Goal: Task Accomplishment & Management: Manage account settings

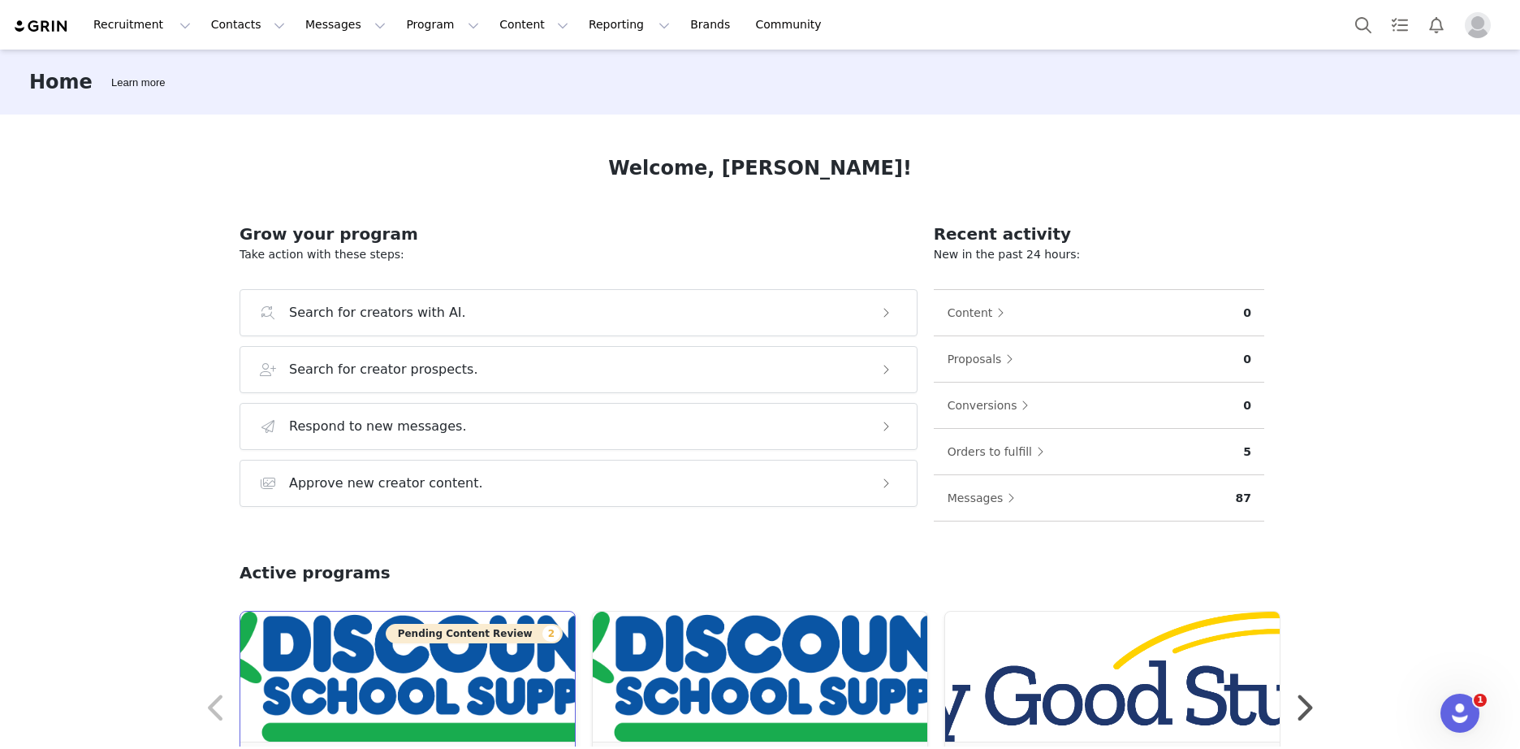
click at [522, 637] on button "Pending Content Review 2" at bounding box center [474, 633] width 177 height 19
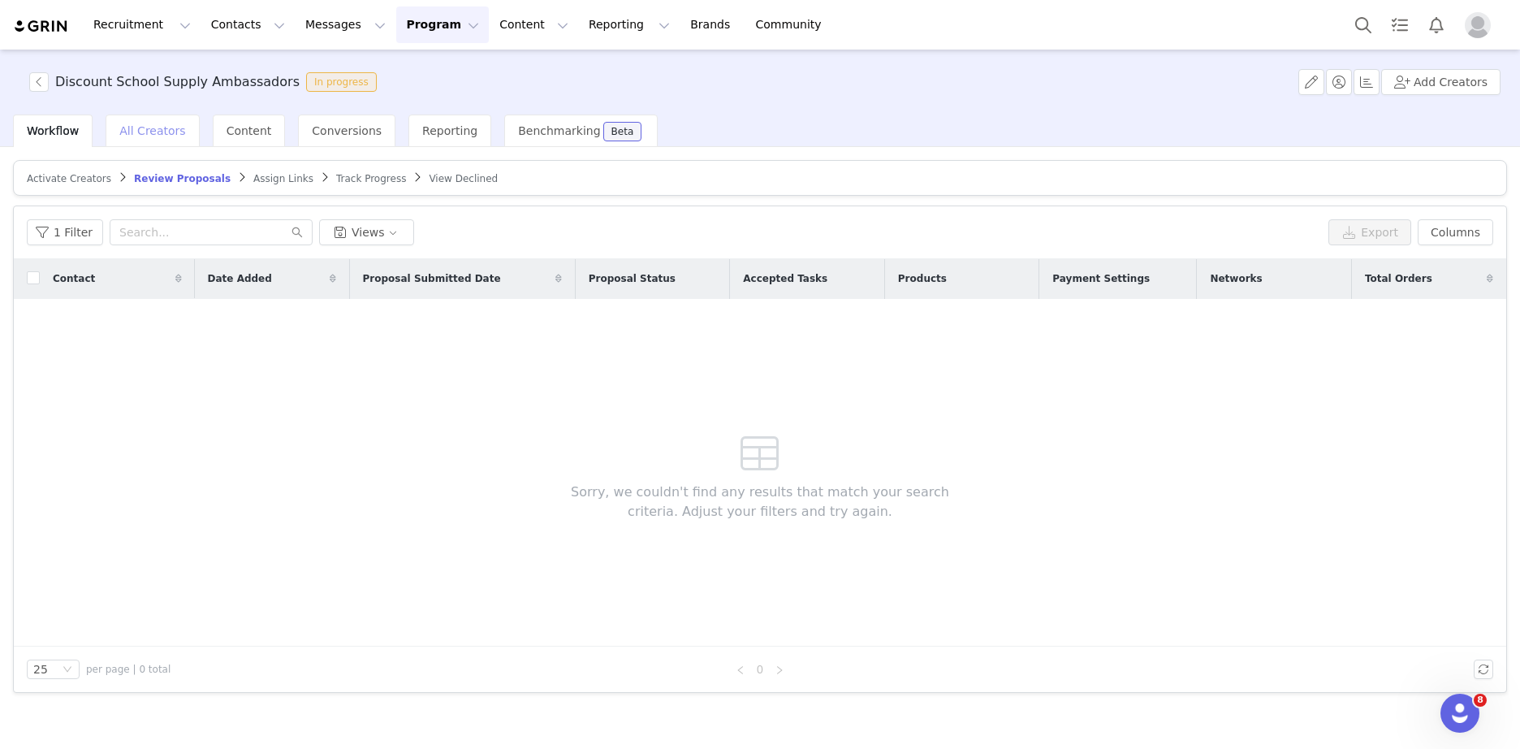
click at [157, 129] on span "All Creators" at bounding box center [152, 130] width 66 height 13
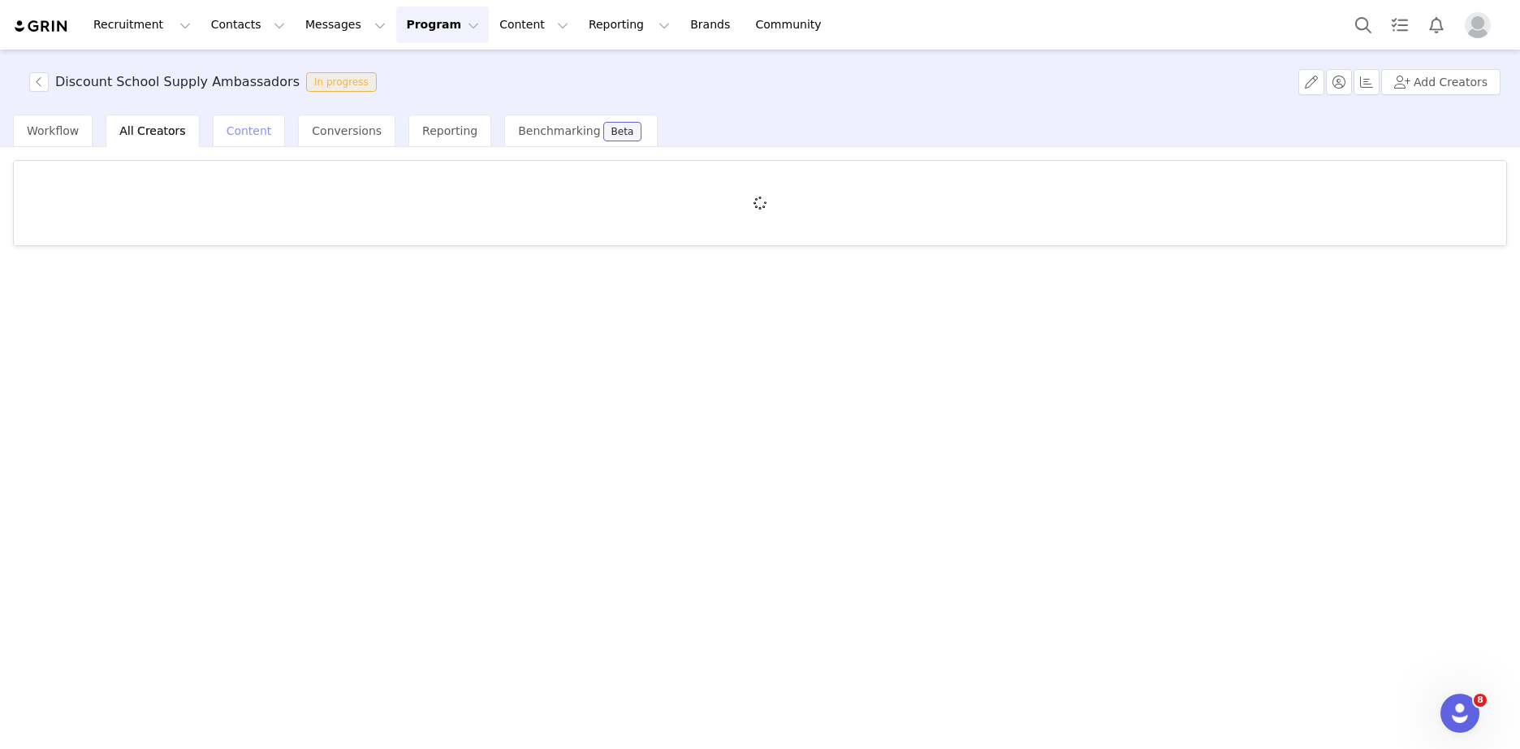
click at [213, 133] on div "Content" at bounding box center [249, 131] width 73 height 32
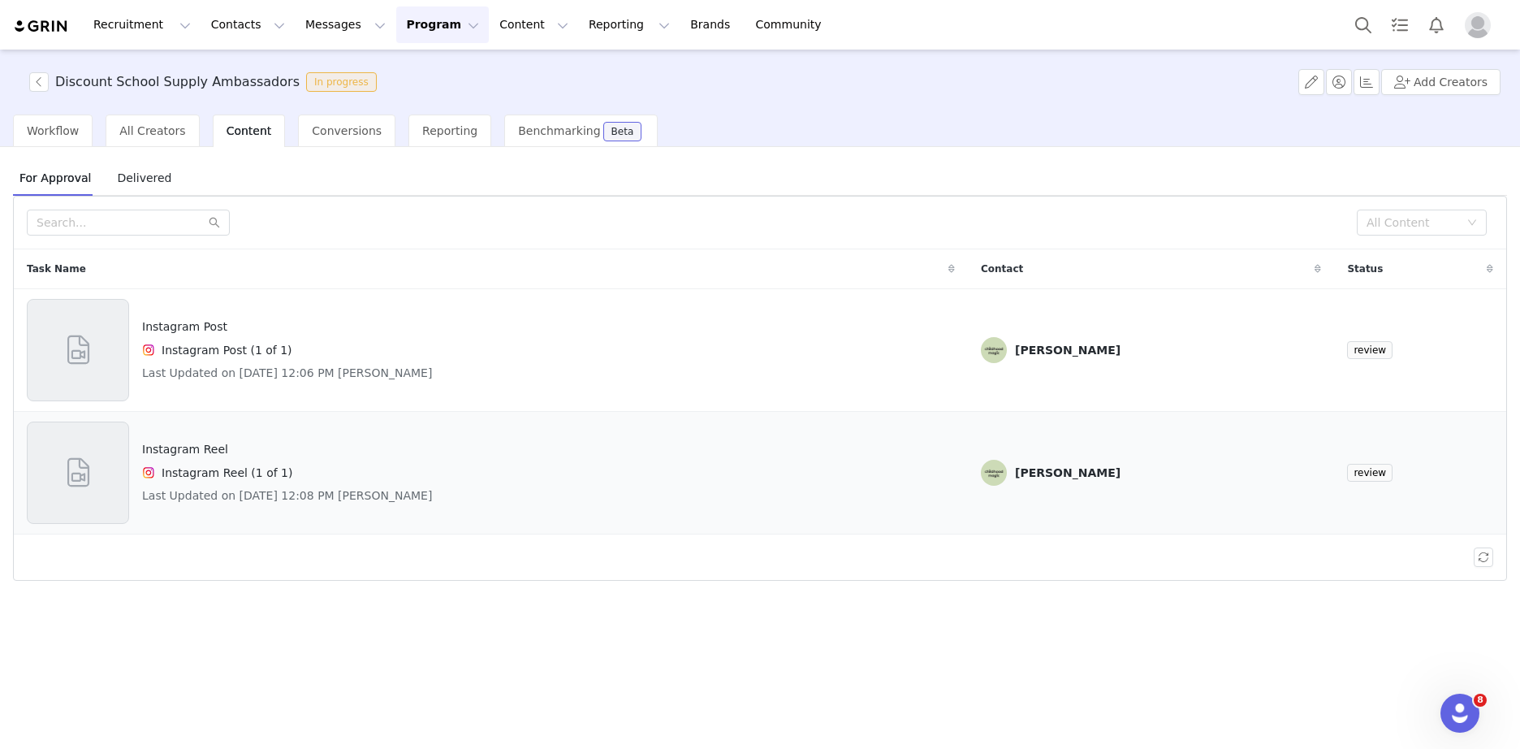
click at [407, 496] on h4 "Last Updated on Sep 30, 2025 12:08 PM Claire Shaffer" at bounding box center [287, 495] width 290 height 17
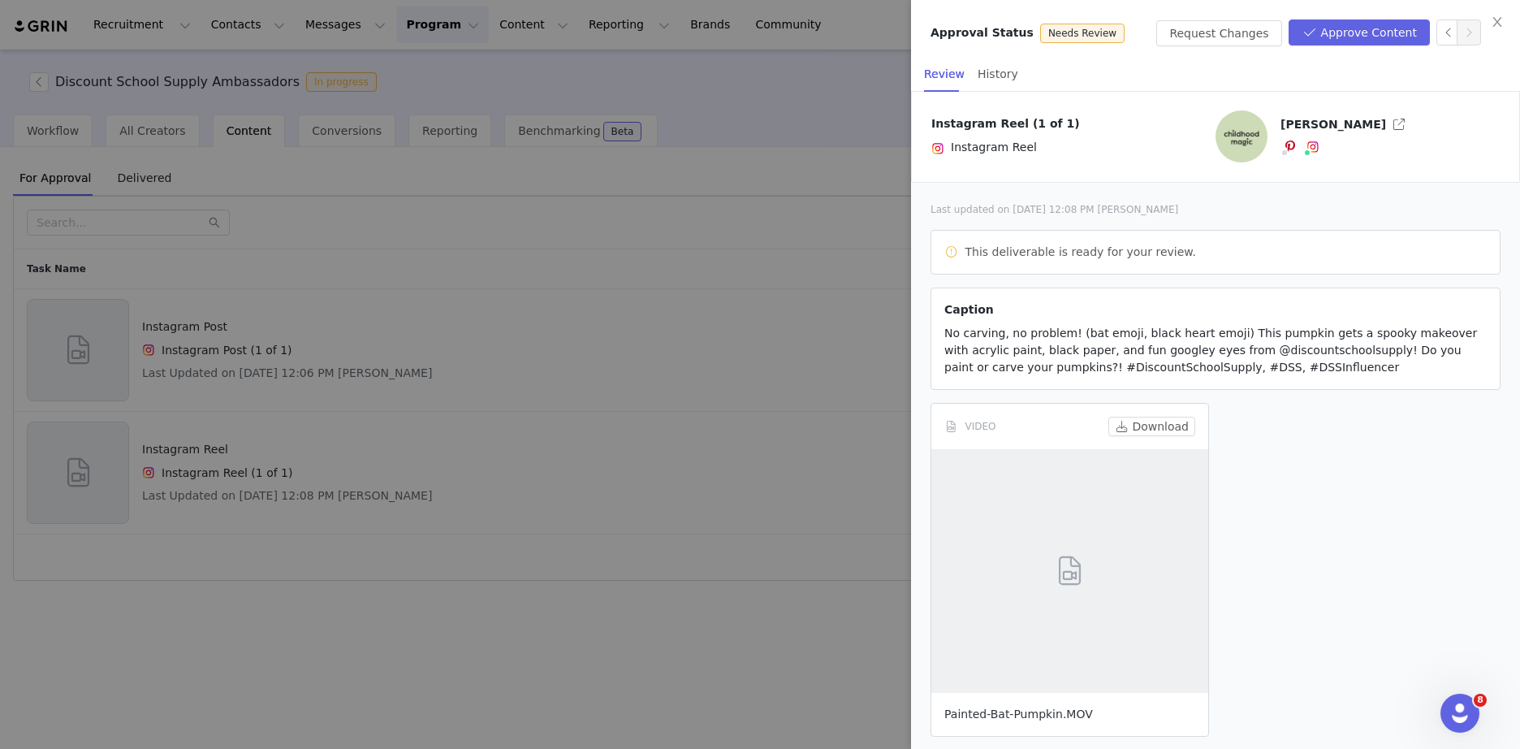
click at [1043, 715] on link "Painted-Bat-Pumpkin.MOV" at bounding box center [1018, 713] width 149 height 13
drag, startPoint x: 528, startPoint y: 284, endPoint x: 514, endPoint y: 295, distance: 17.4
click at [528, 284] on div at bounding box center [760, 374] width 1520 height 749
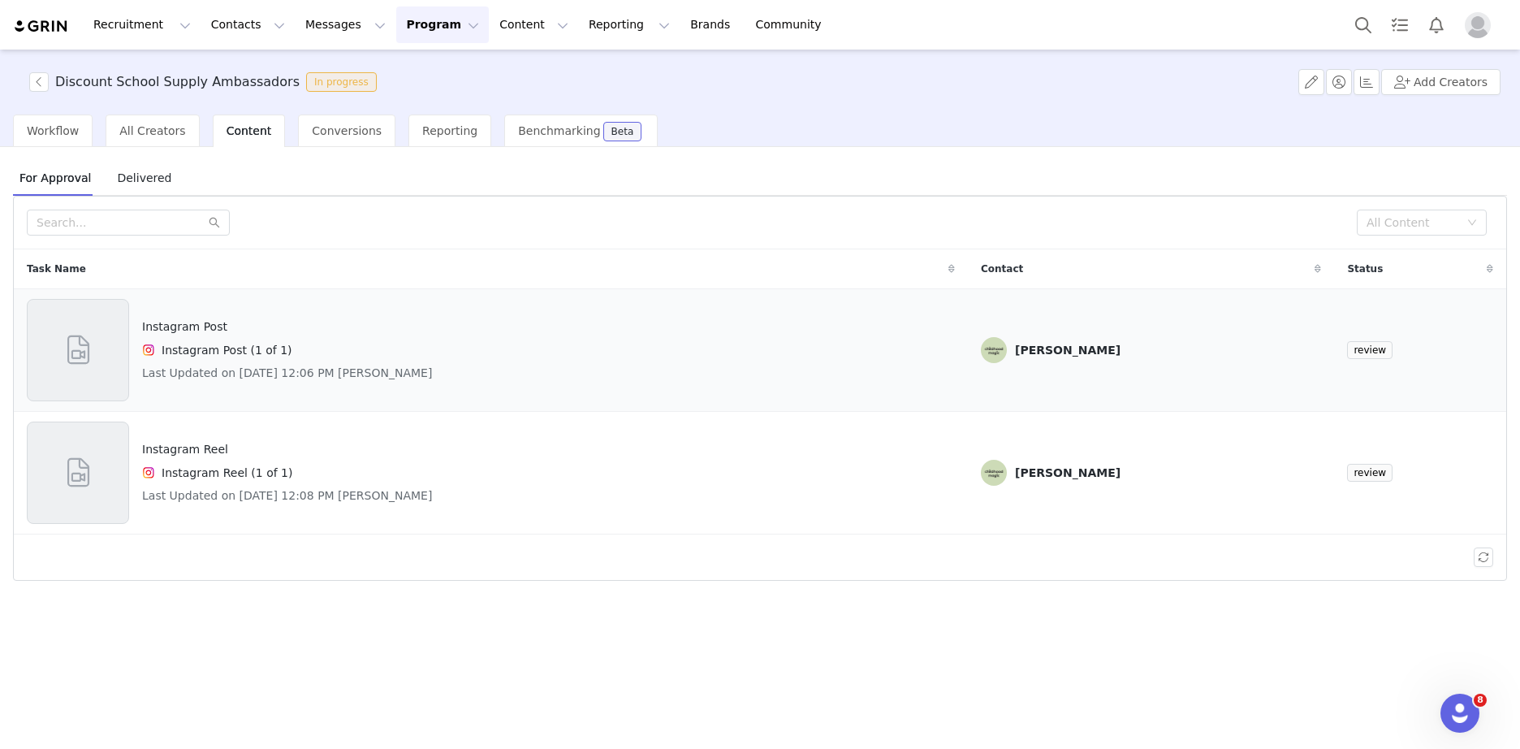
click at [185, 331] on h4 "Instagram Post" at bounding box center [287, 326] width 290 height 17
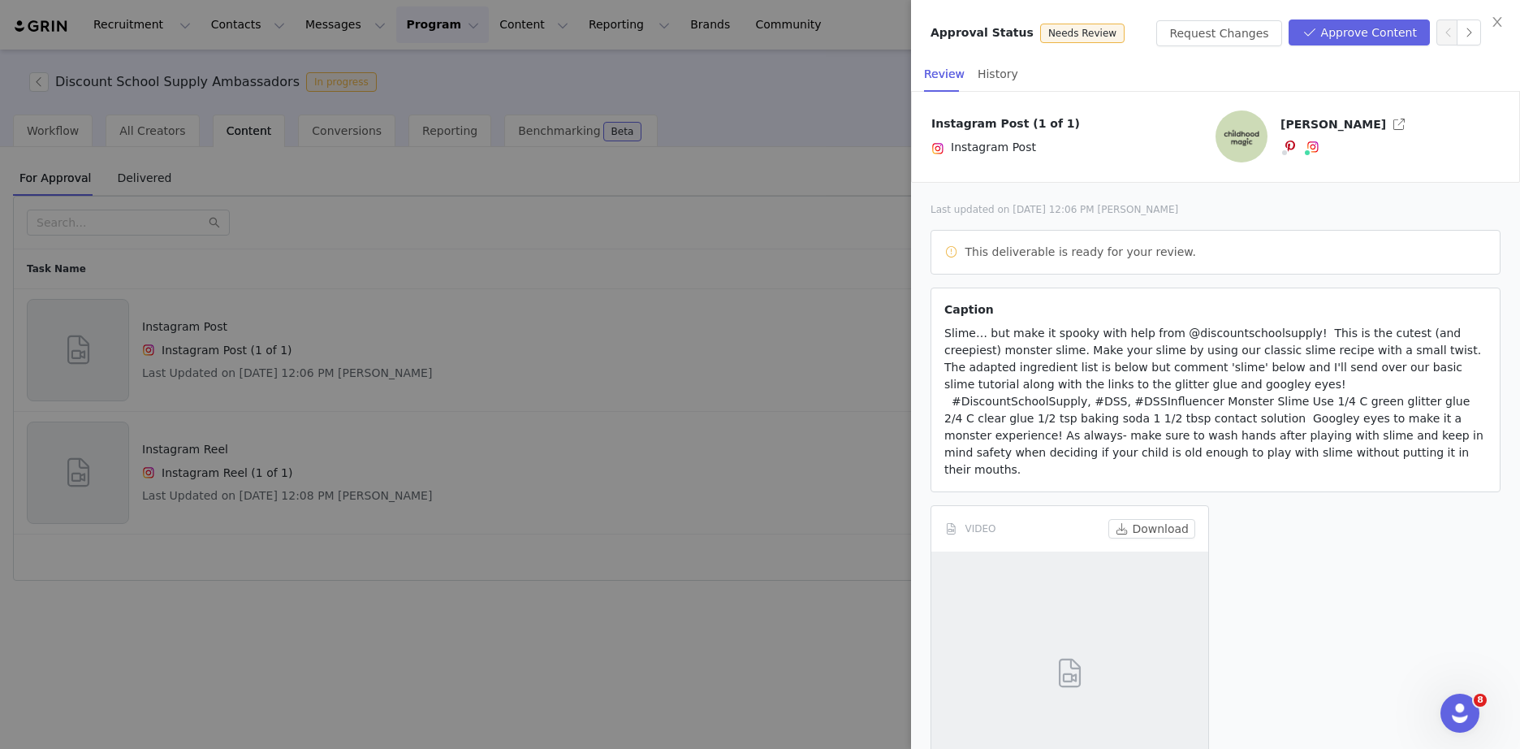
scroll to position [81, 0]
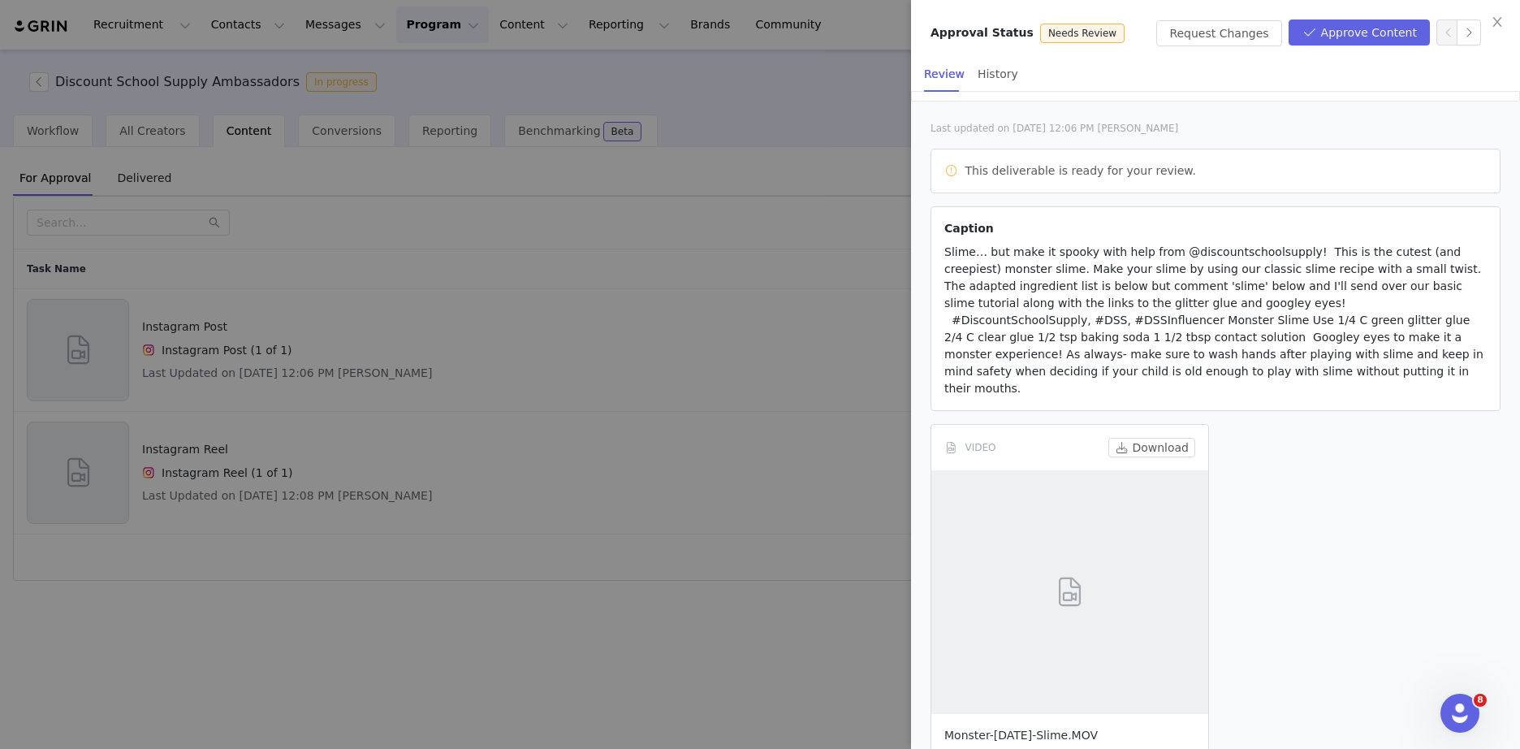
click at [1016, 728] on link "Monster-Halloween-Slime.MOV" at bounding box center [1020, 734] width 153 height 13
click at [1108, 253] on span "Slime… but make it spooky with help from @discountschoolsupply! This is the cut…" at bounding box center [1213, 319] width 539 height 149
click at [1359, 38] on button "Approve Content" at bounding box center [1359, 32] width 141 height 26
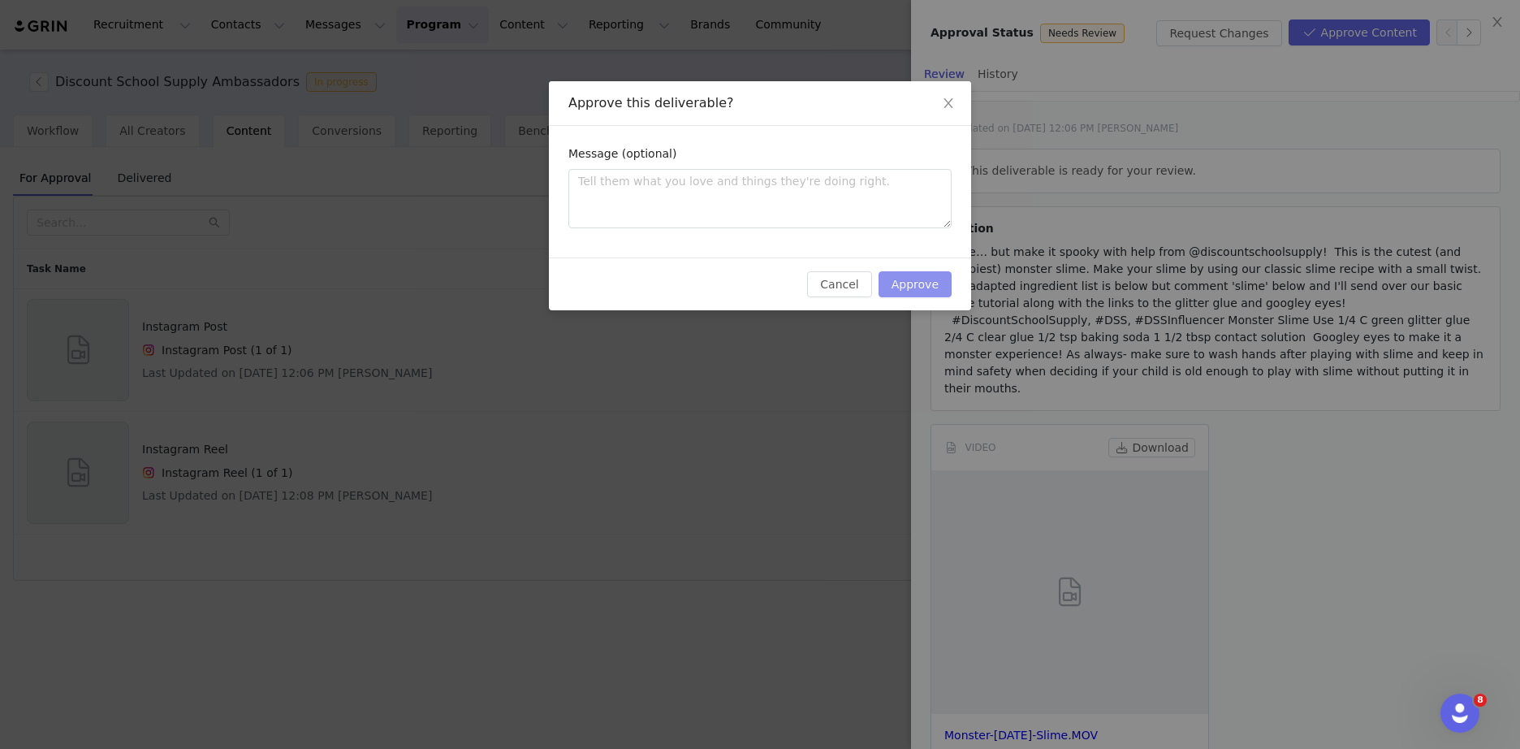
click at [914, 287] on button "Approve" at bounding box center [915, 284] width 73 height 26
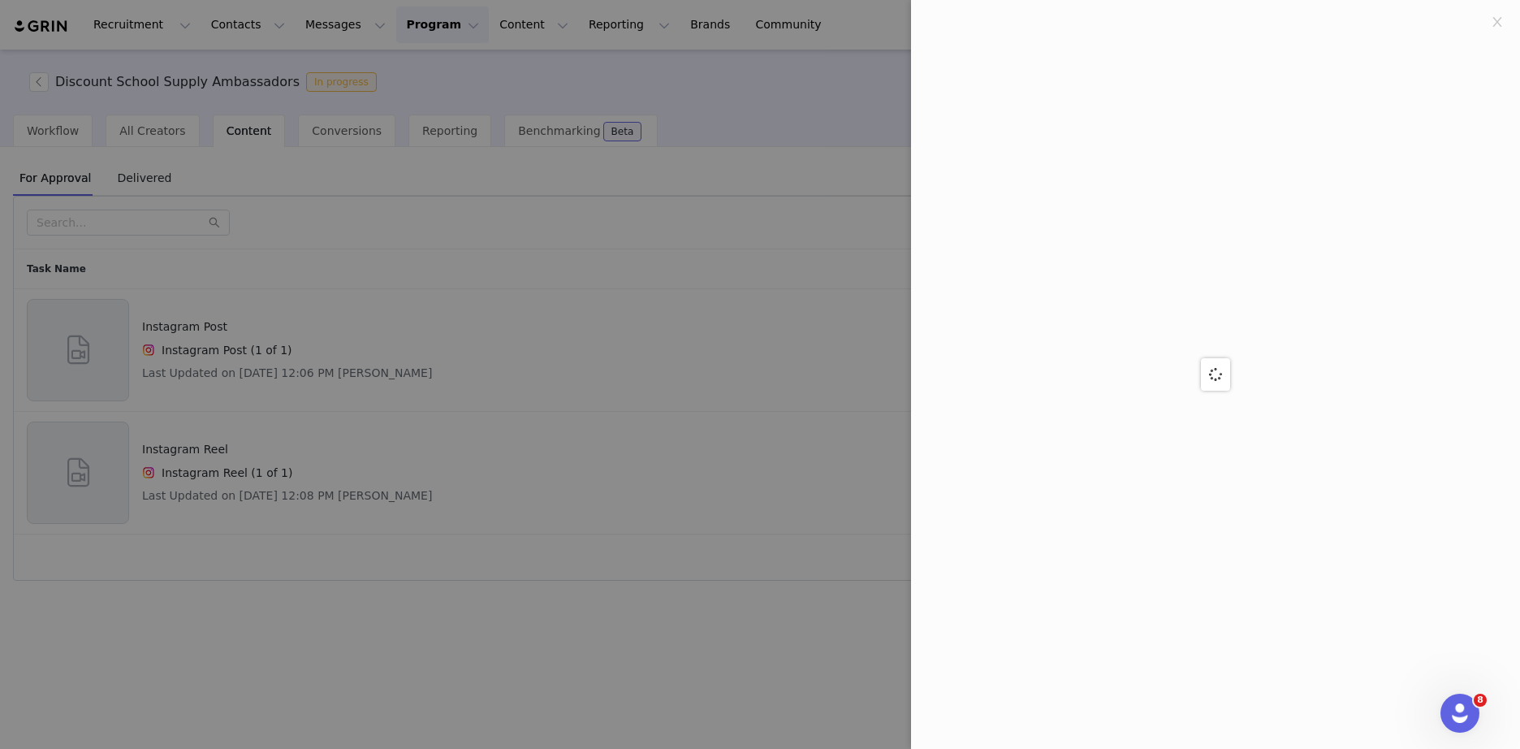
scroll to position [0, 0]
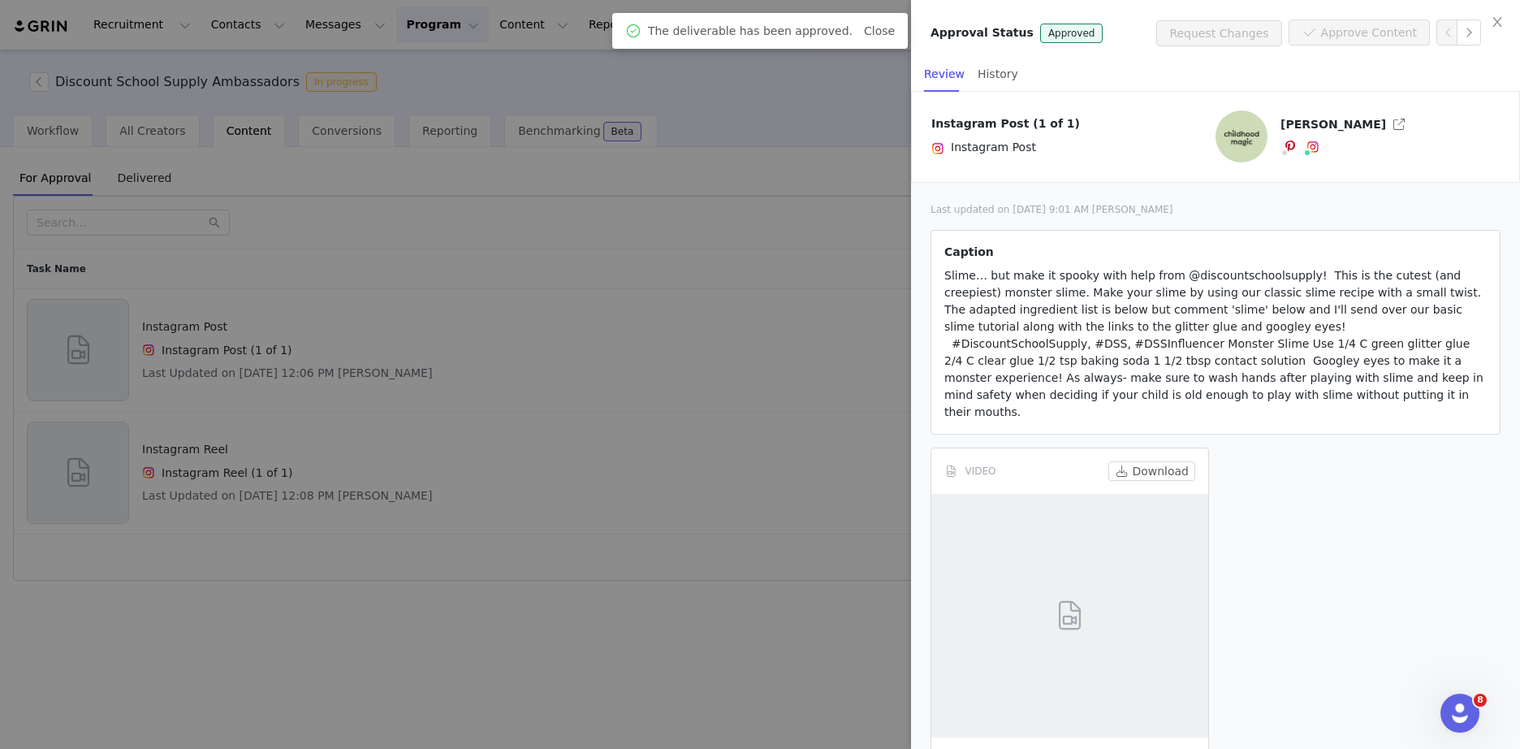
click at [831, 466] on div at bounding box center [760, 374] width 1520 height 749
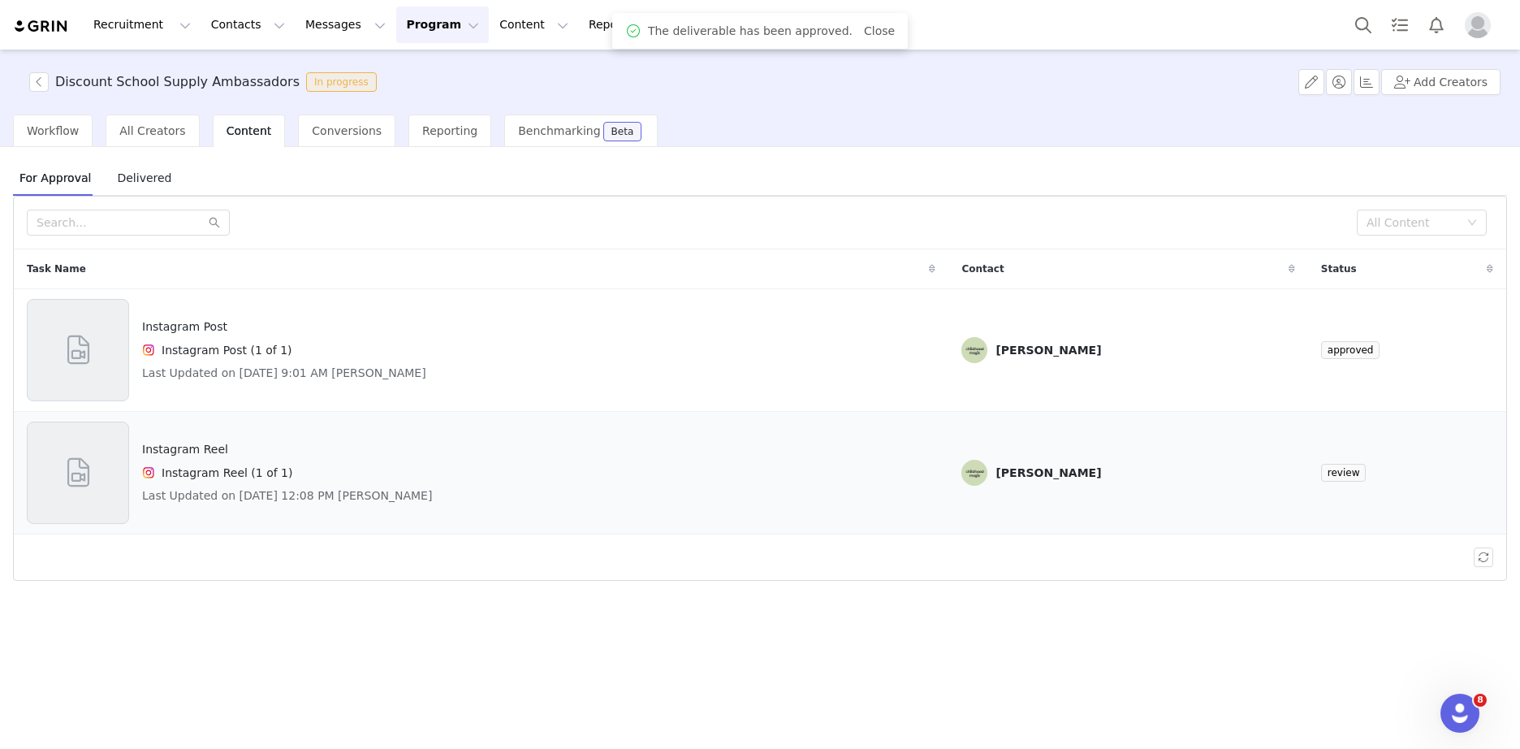
click at [490, 495] on div "Instagram Reel Instagram Reel (1 of 1) Last Updated on Sep 30, 2025 12:08 PM Cl…" at bounding box center [481, 472] width 909 height 102
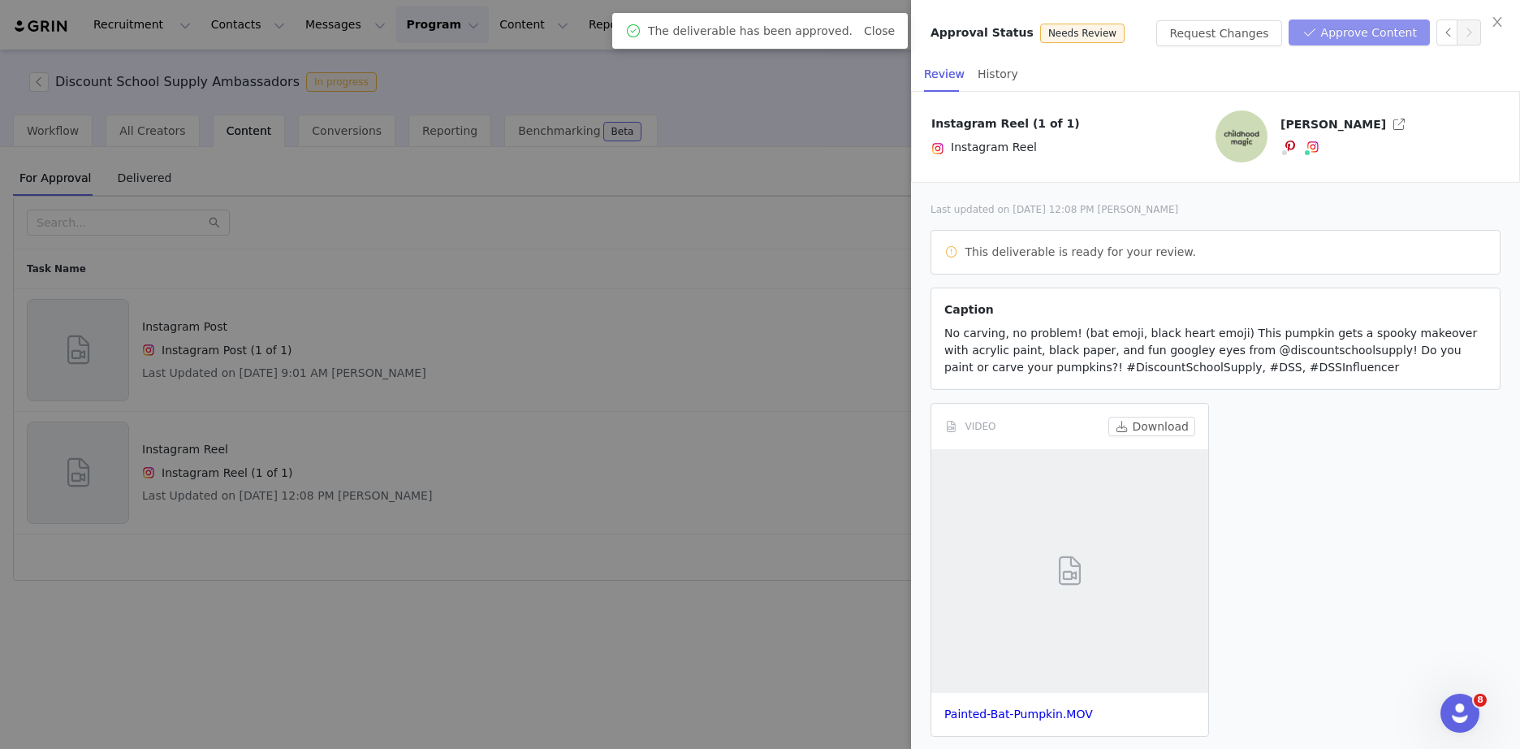
click at [1386, 36] on button "Approve Content" at bounding box center [1359, 32] width 141 height 26
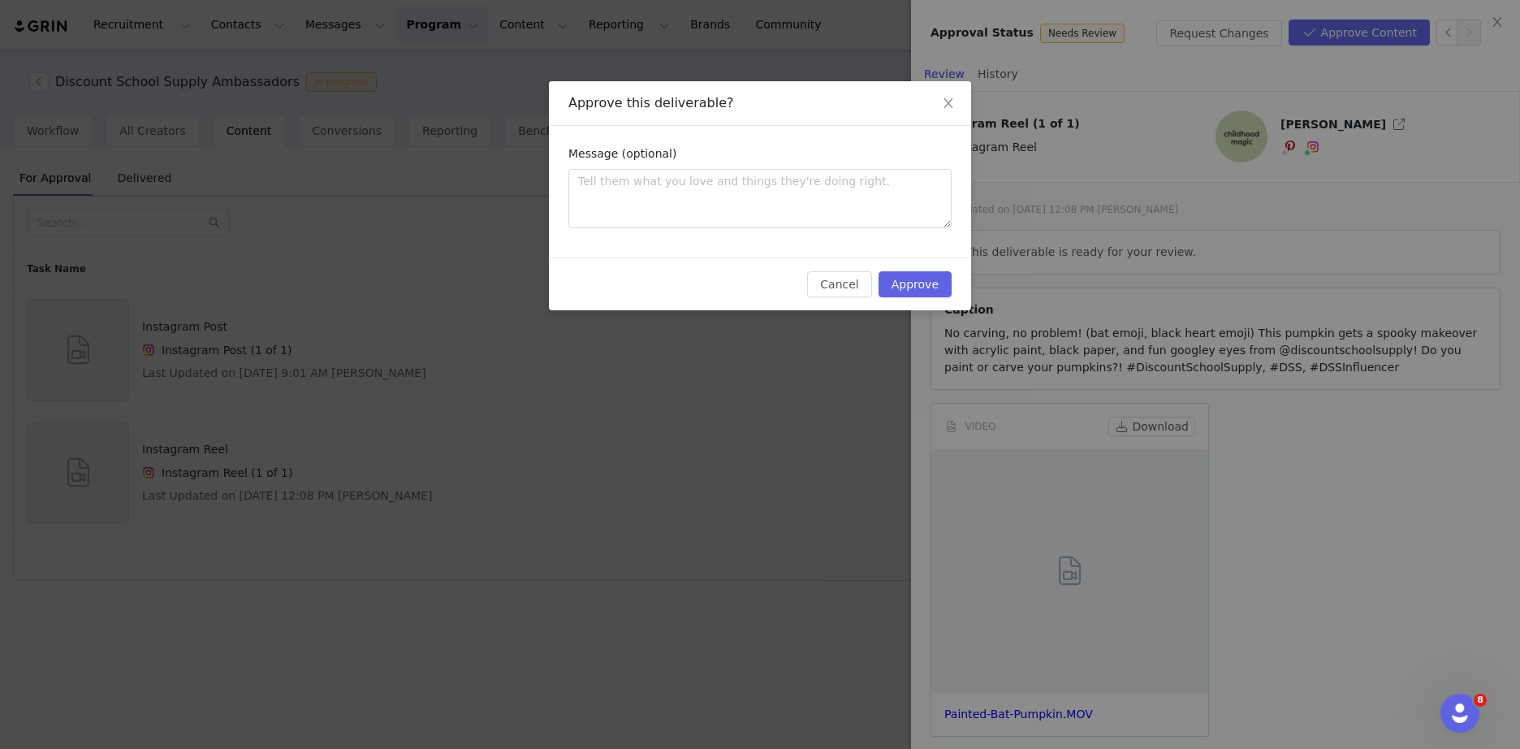
click at [933, 297] on div "Cancel Approve" at bounding box center [760, 283] width 422 height 53
click at [906, 278] on button "Approve" at bounding box center [915, 284] width 73 height 26
click at [826, 397] on div at bounding box center [760, 374] width 1520 height 749
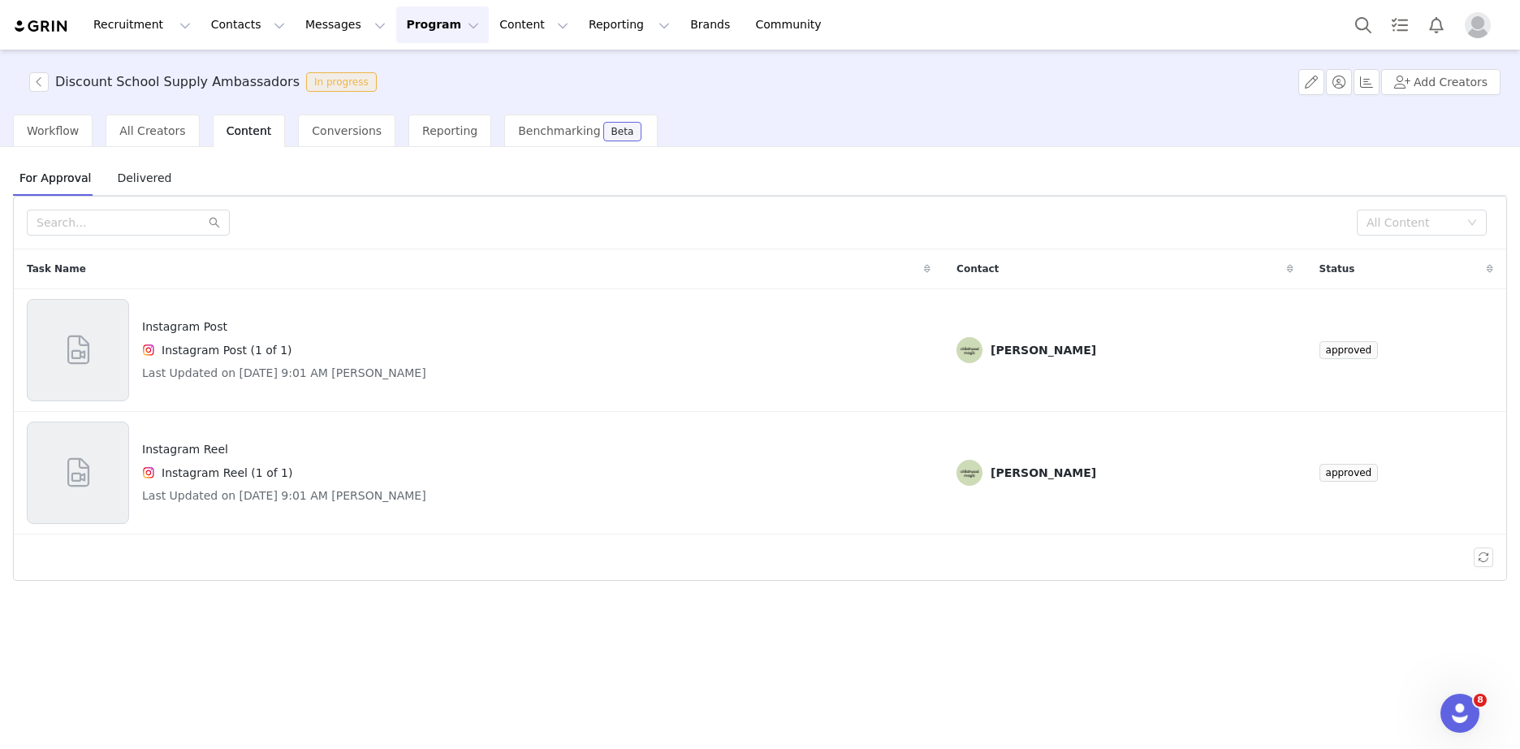
click at [32, 23] on img at bounding box center [41, 26] width 57 height 15
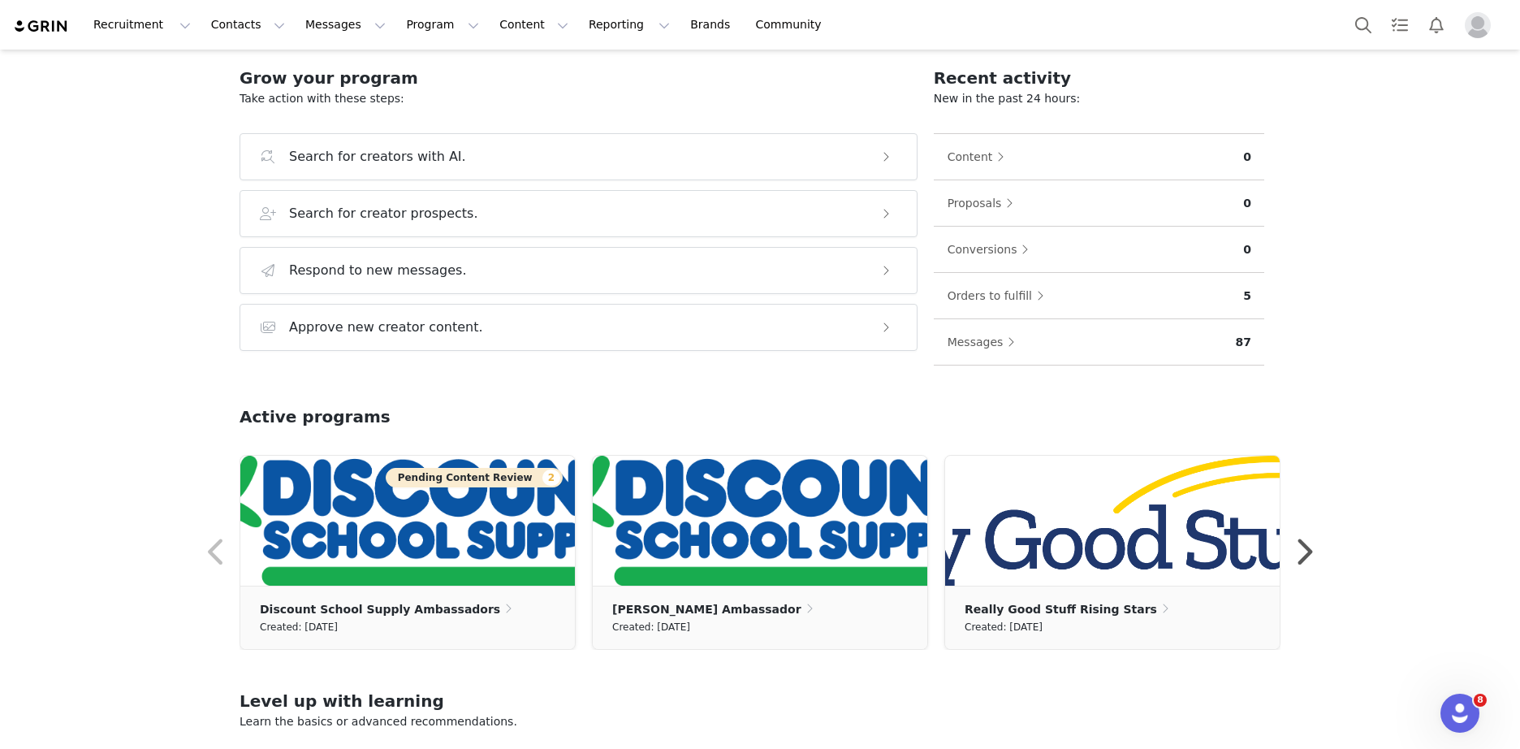
scroll to position [244, 0]
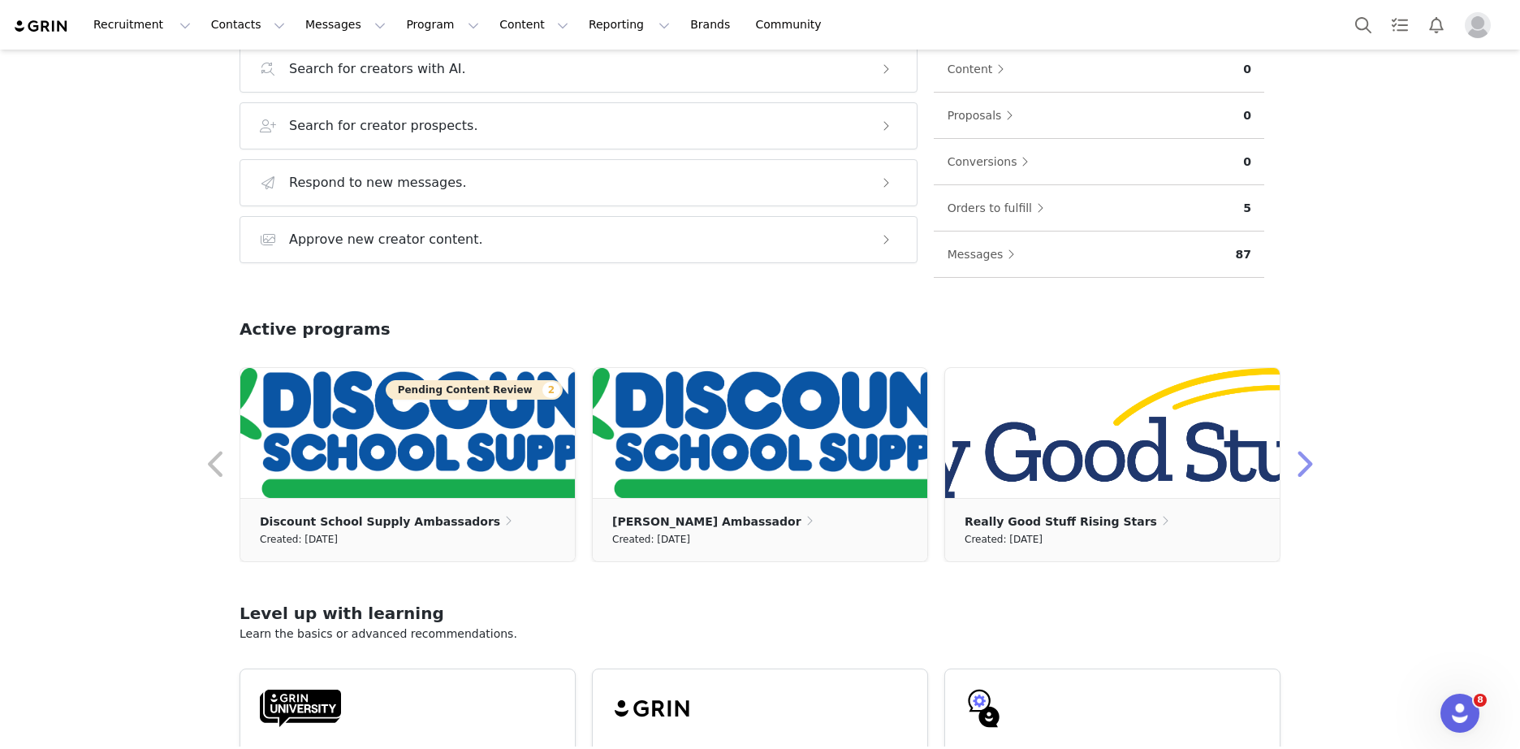
click at [1307, 458] on button "button" at bounding box center [1303, 464] width 32 height 39
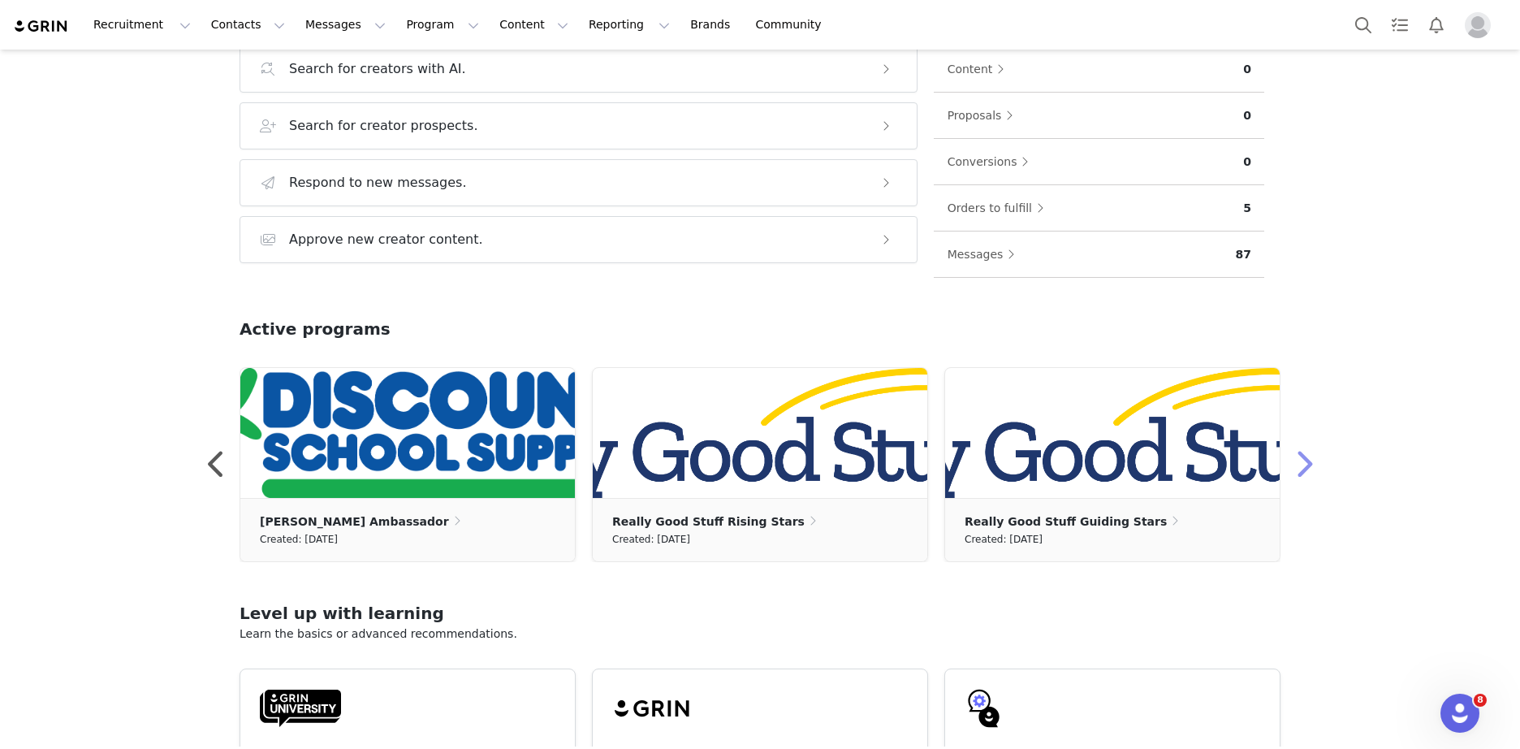
click at [1307, 458] on button "button" at bounding box center [1303, 464] width 32 height 39
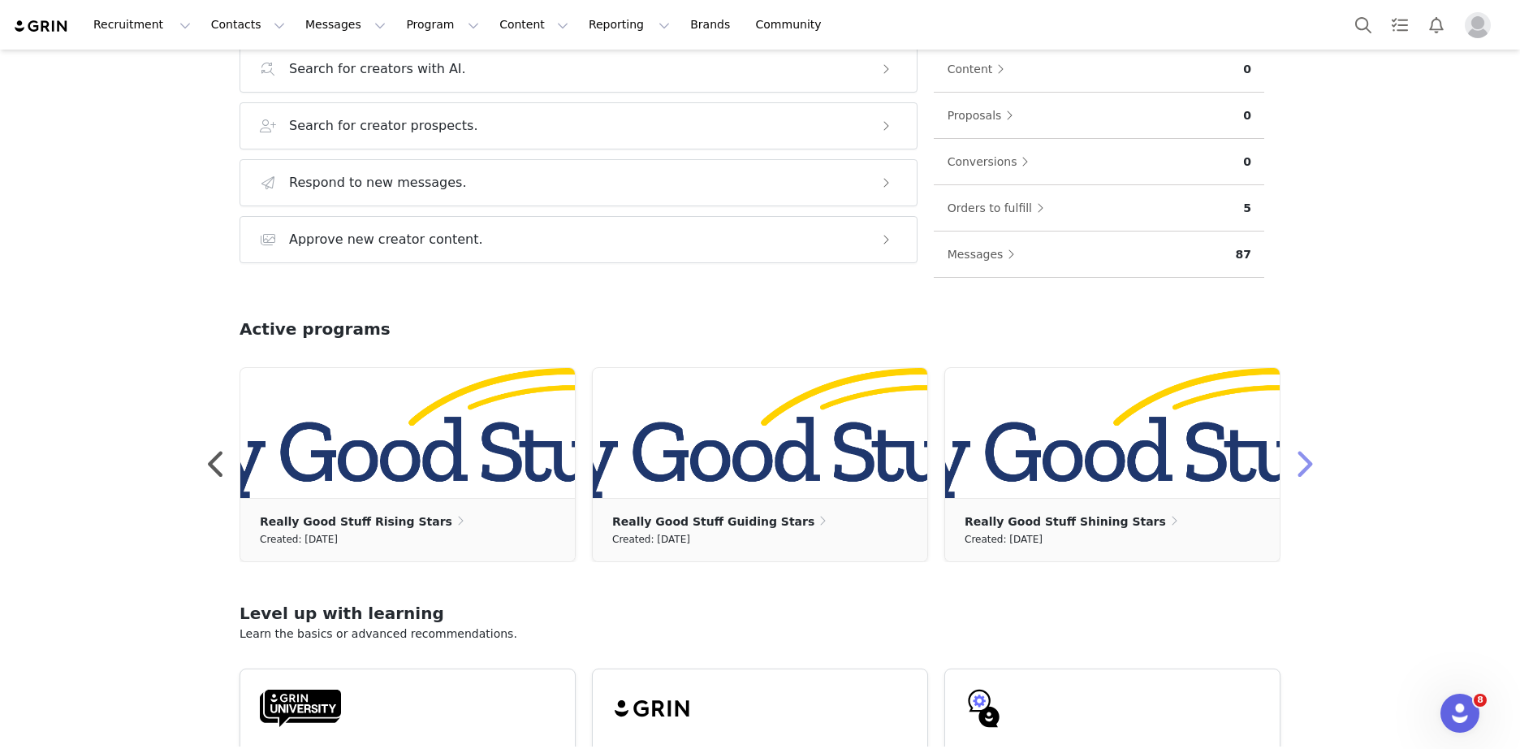
click at [1307, 458] on button "button" at bounding box center [1303, 464] width 32 height 39
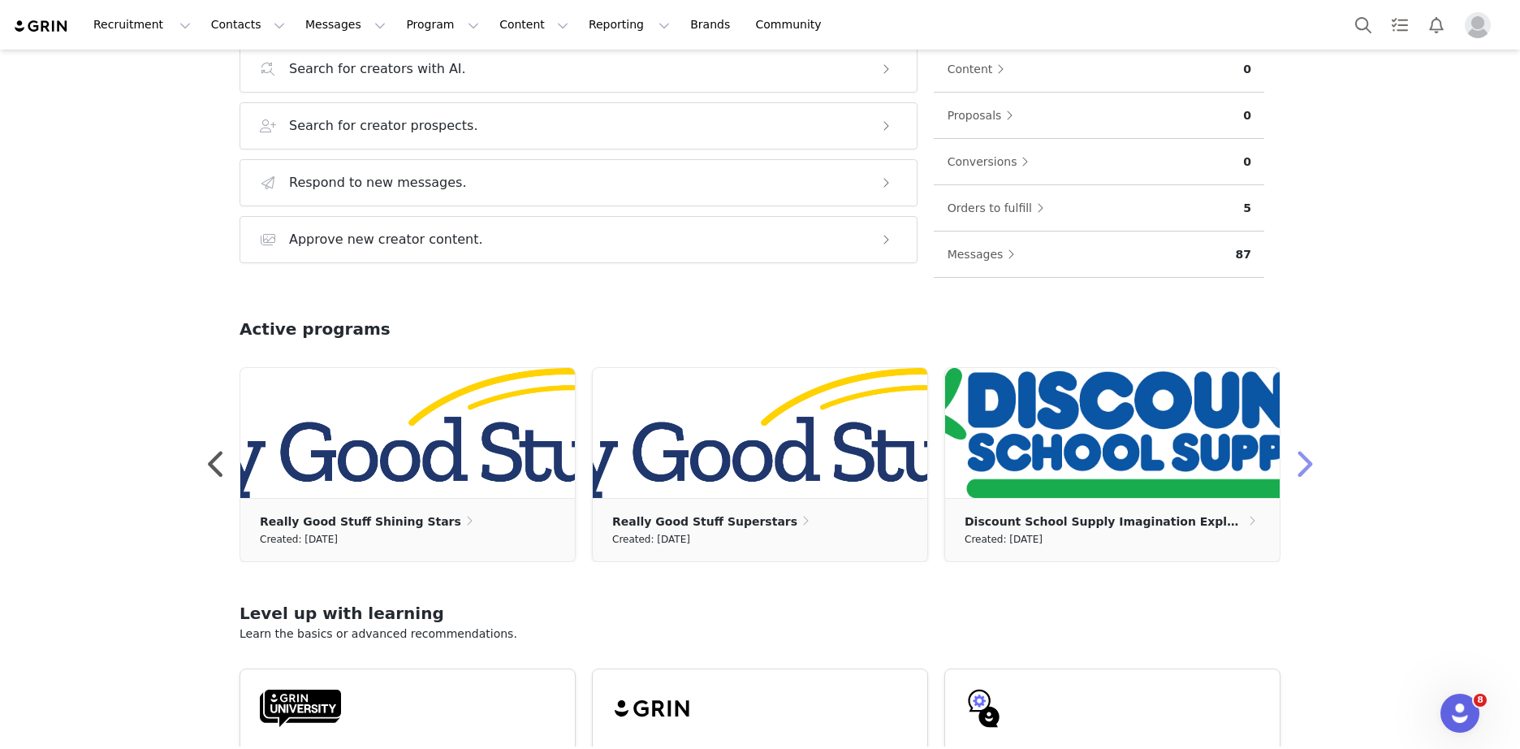
click at [1307, 458] on button "button" at bounding box center [1303, 464] width 32 height 39
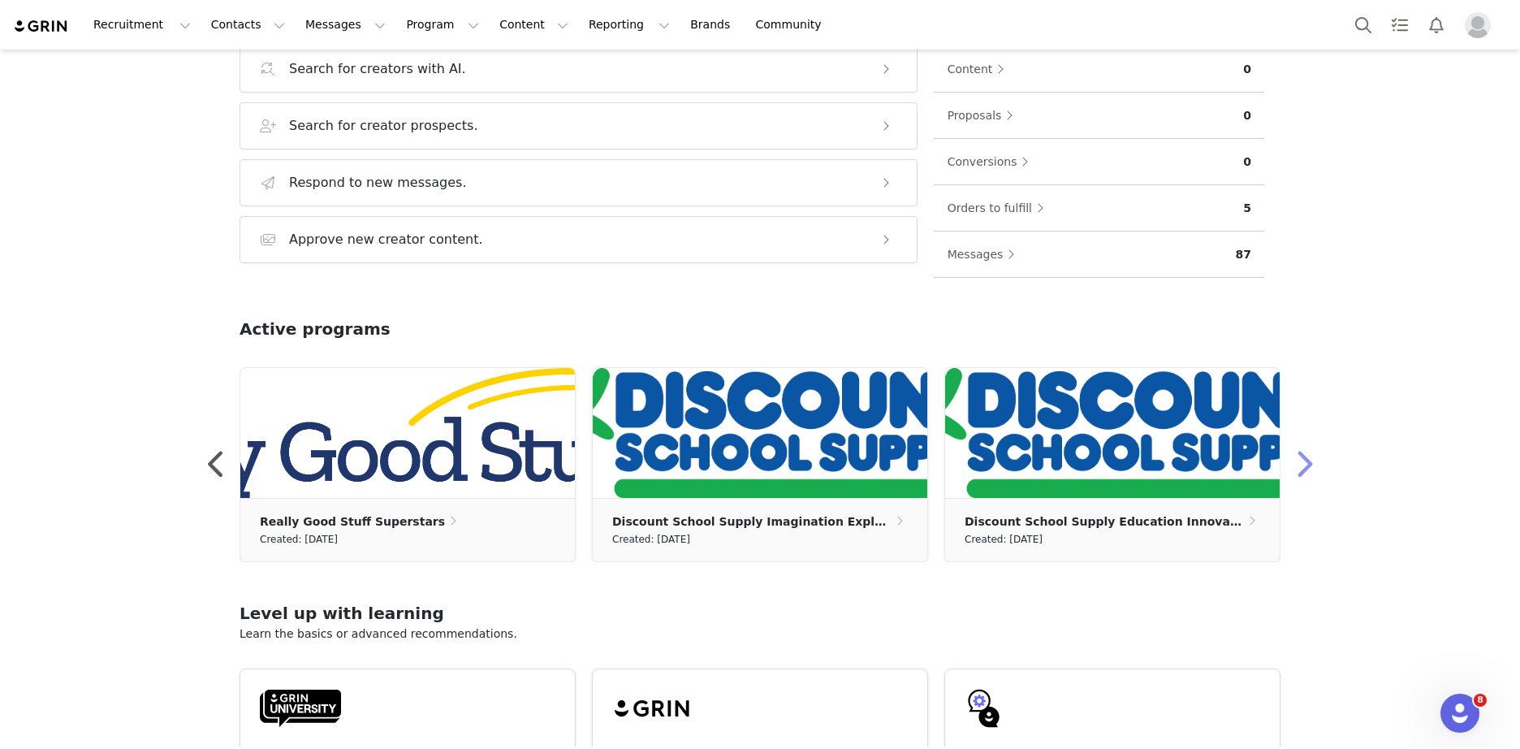
click at [1307, 458] on button "button" at bounding box center [1303, 464] width 32 height 39
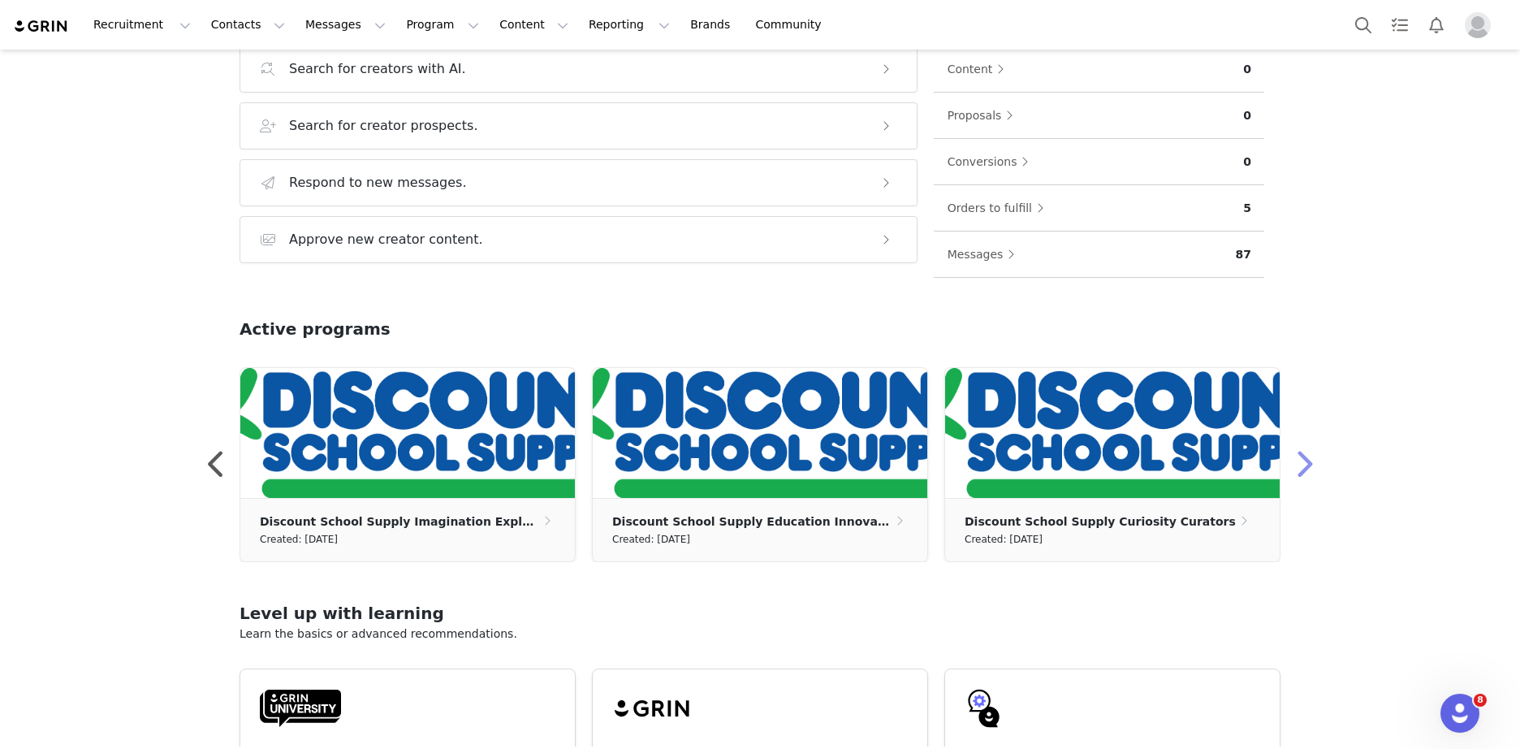
click at [1307, 458] on button "button" at bounding box center [1303, 464] width 32 height 39
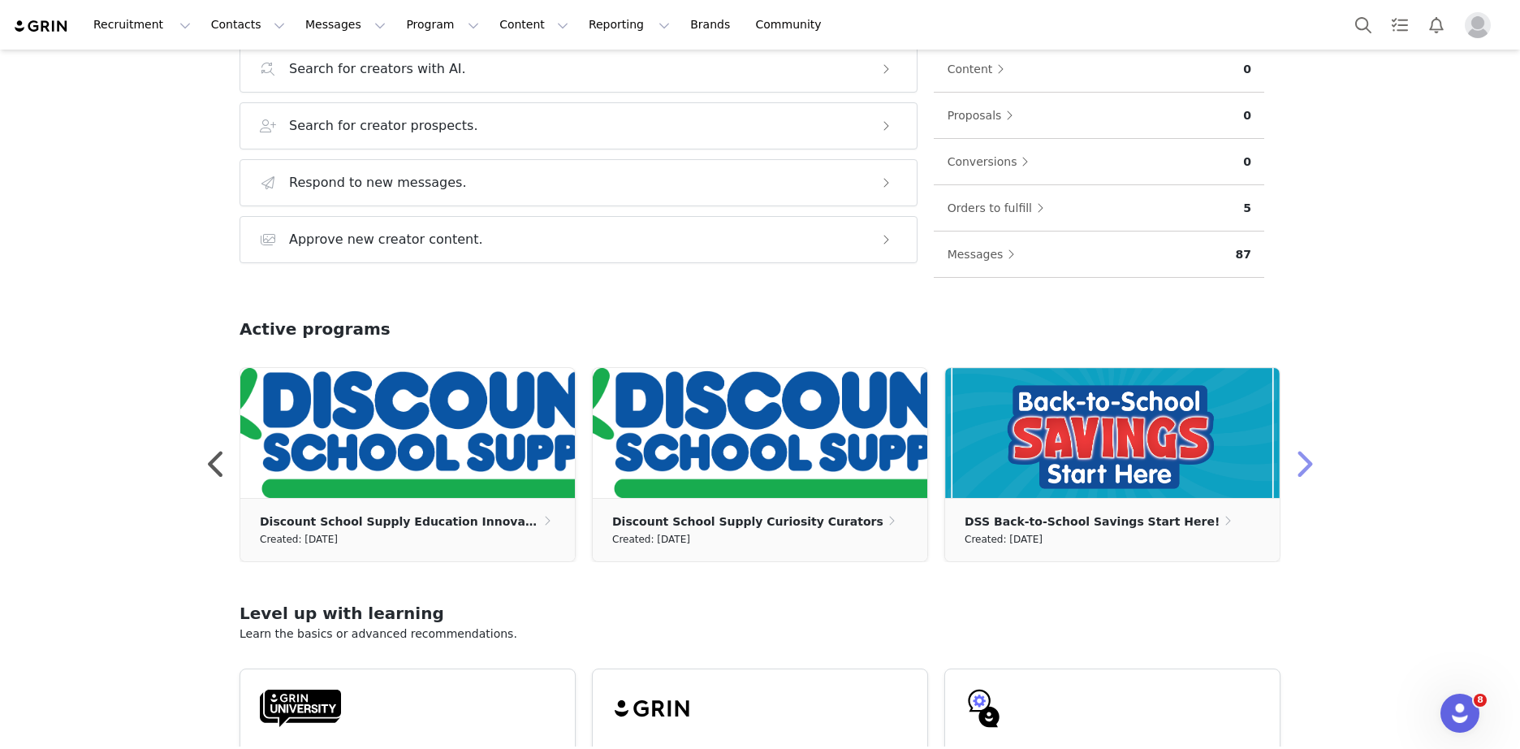
click at [1307, 458] on button "button" at bounding box center [1303, 464] width 32 height 39
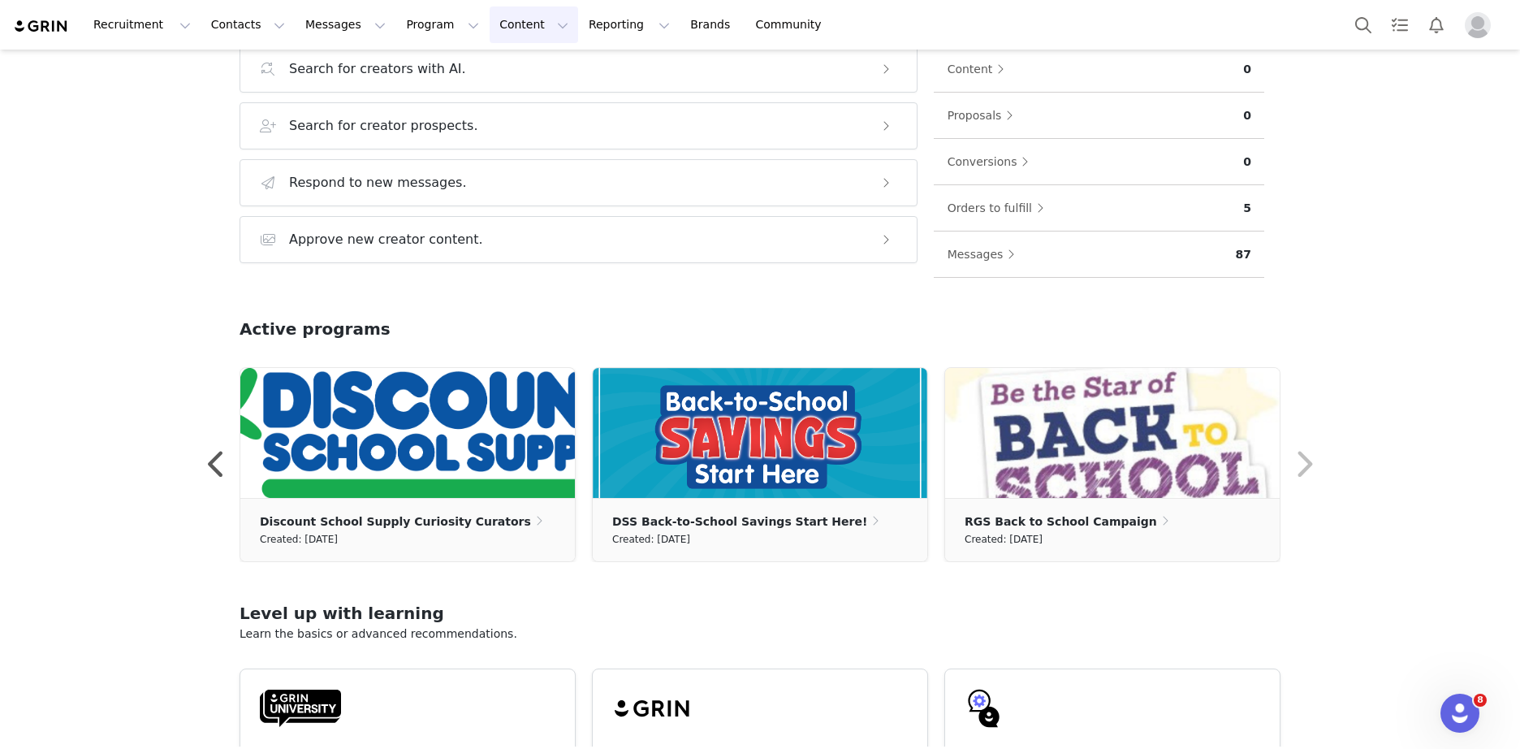
click at [490, 33] on button "Content Content" at bounding box center [534, 24] width 89 height 37
click at [129, 292] on div "Home Learn more Welcome, Marcella! Grow your program Take action with these ste…" at bounding box center [760, 154] width 1520 height 697
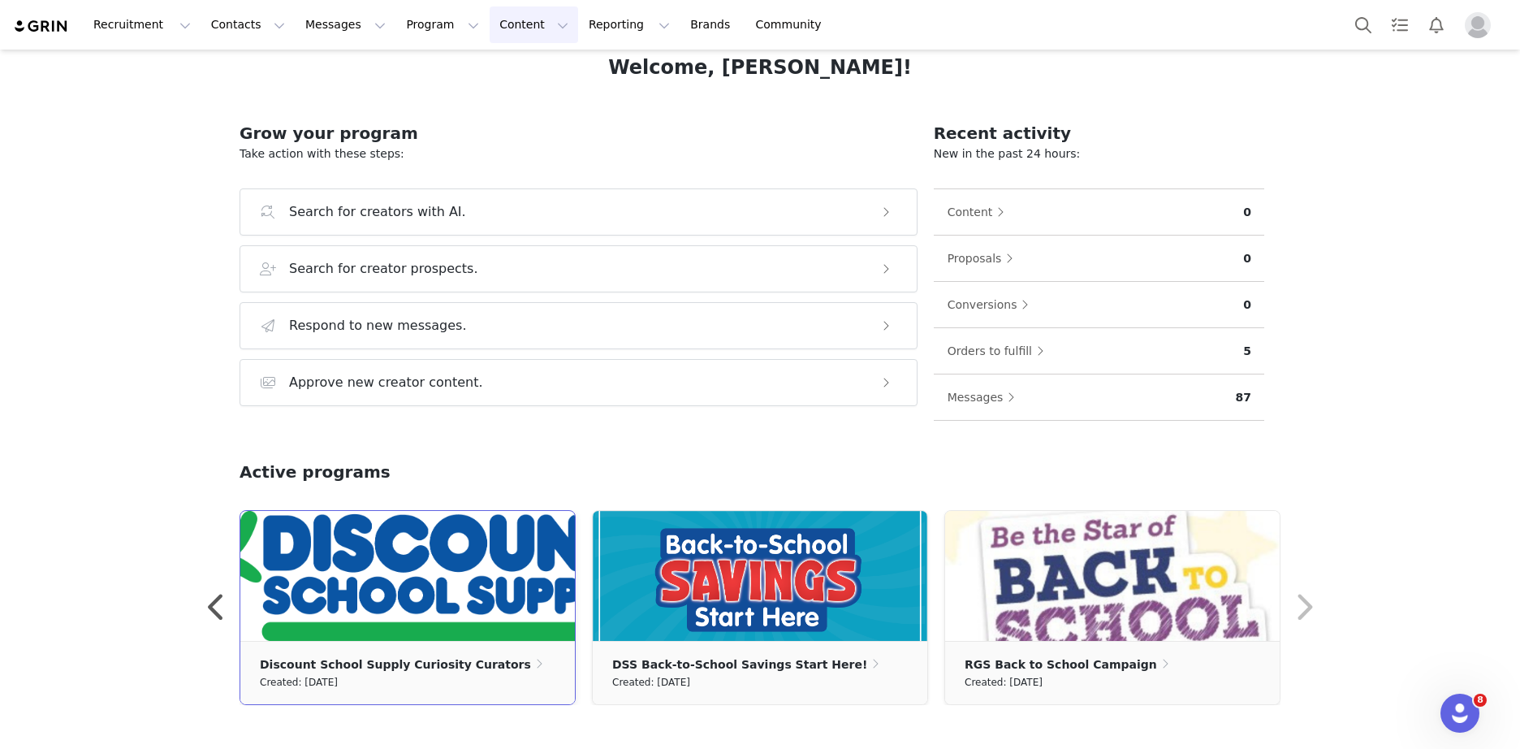
scroll to position [162, 0]
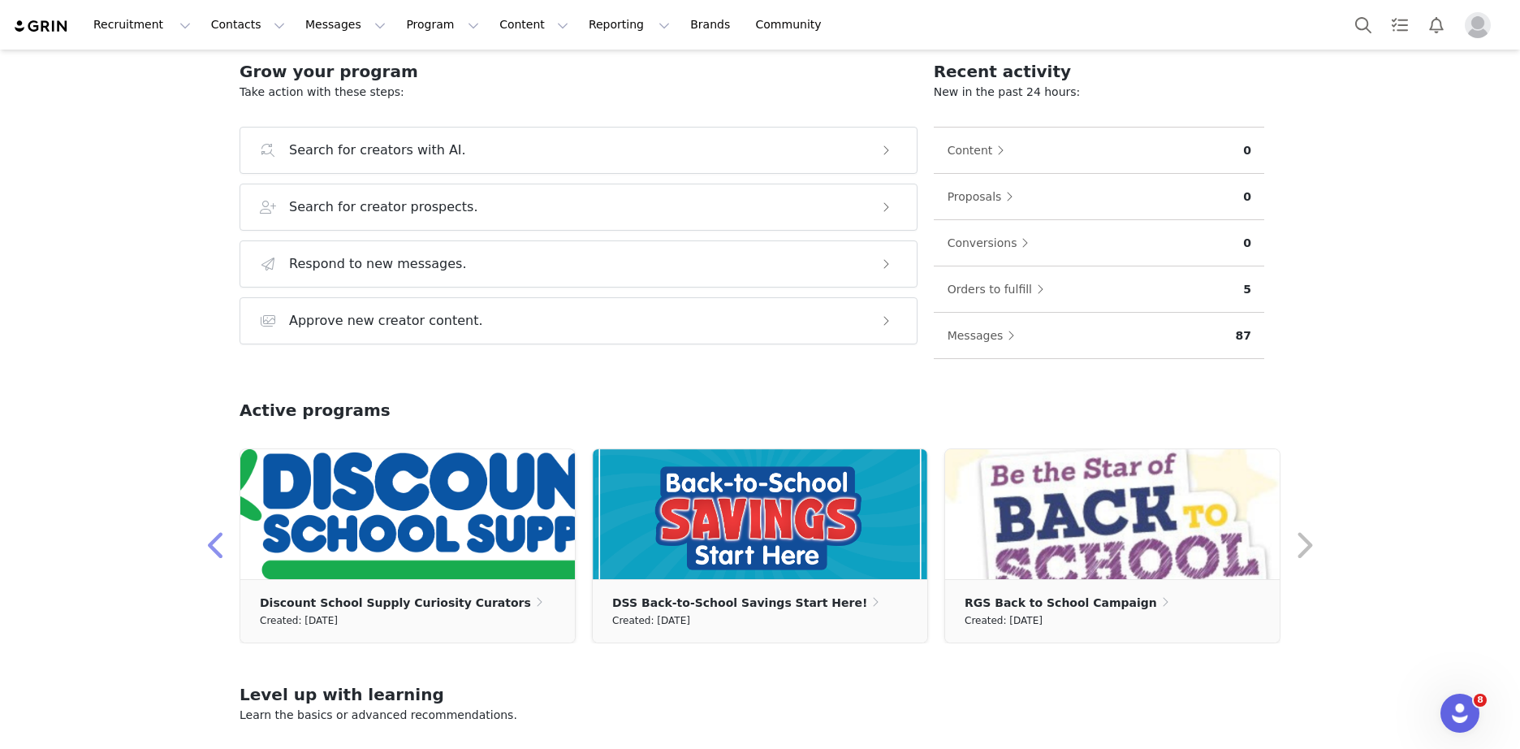
click at [201, 531] on button "button" at bounding box center [217, 545] width 32 height 39
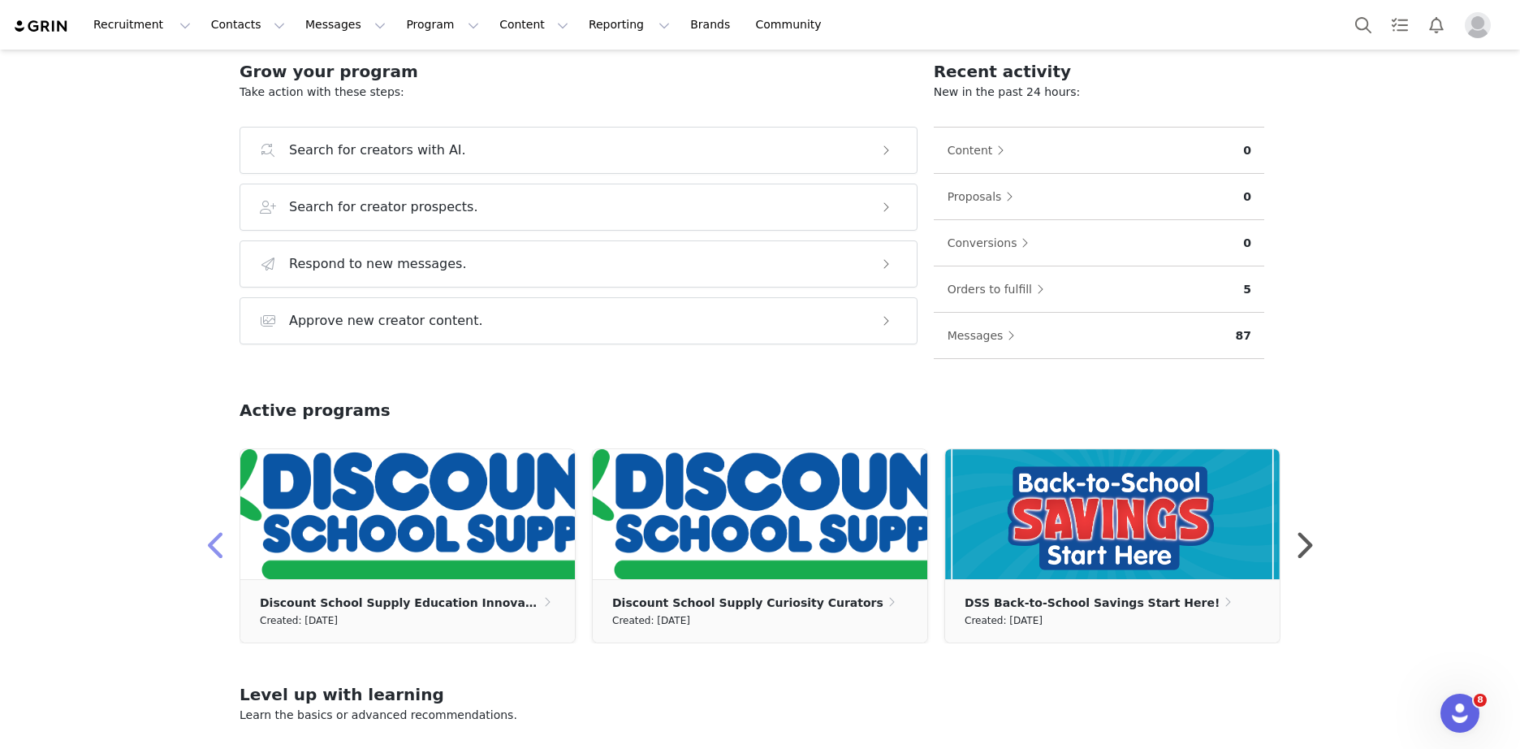
click at [201, 531] on button "button" at bounding box center [217, 545] width 32 height 39
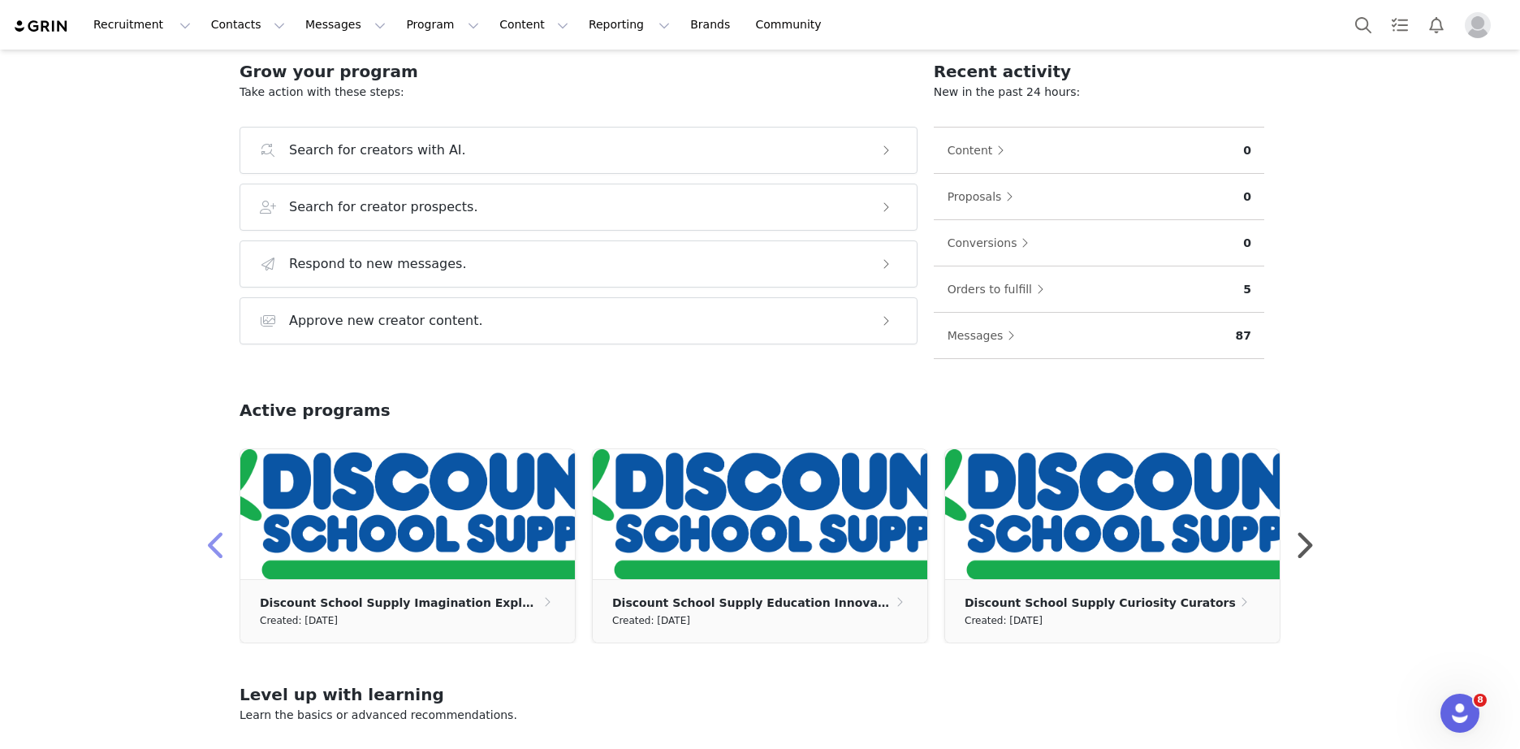
click at [201, 531] on button "button" at bounding box center [217, 545] width 32 height 39
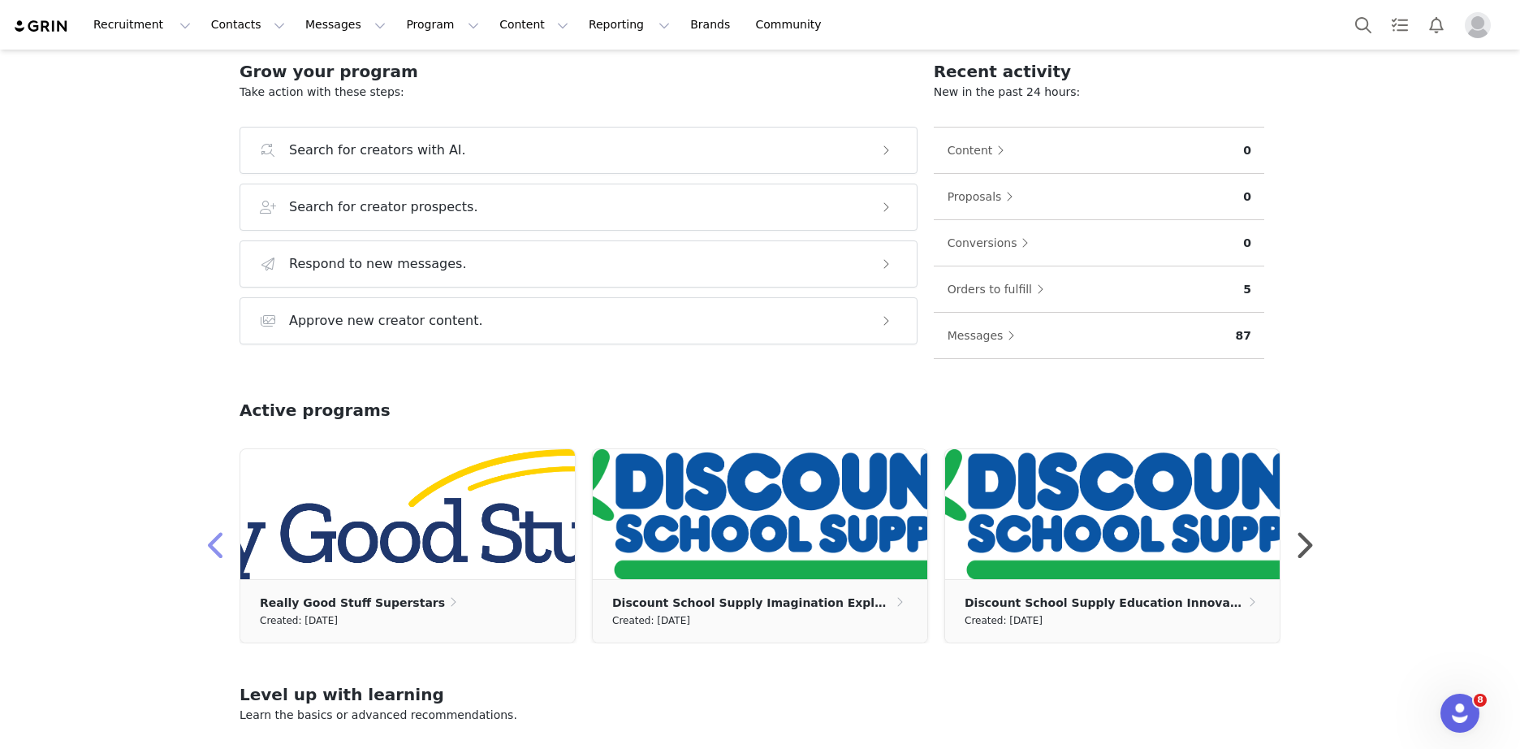
click at [201, 531] on button "button" at bounding box center [217, 545] width 32 height 39
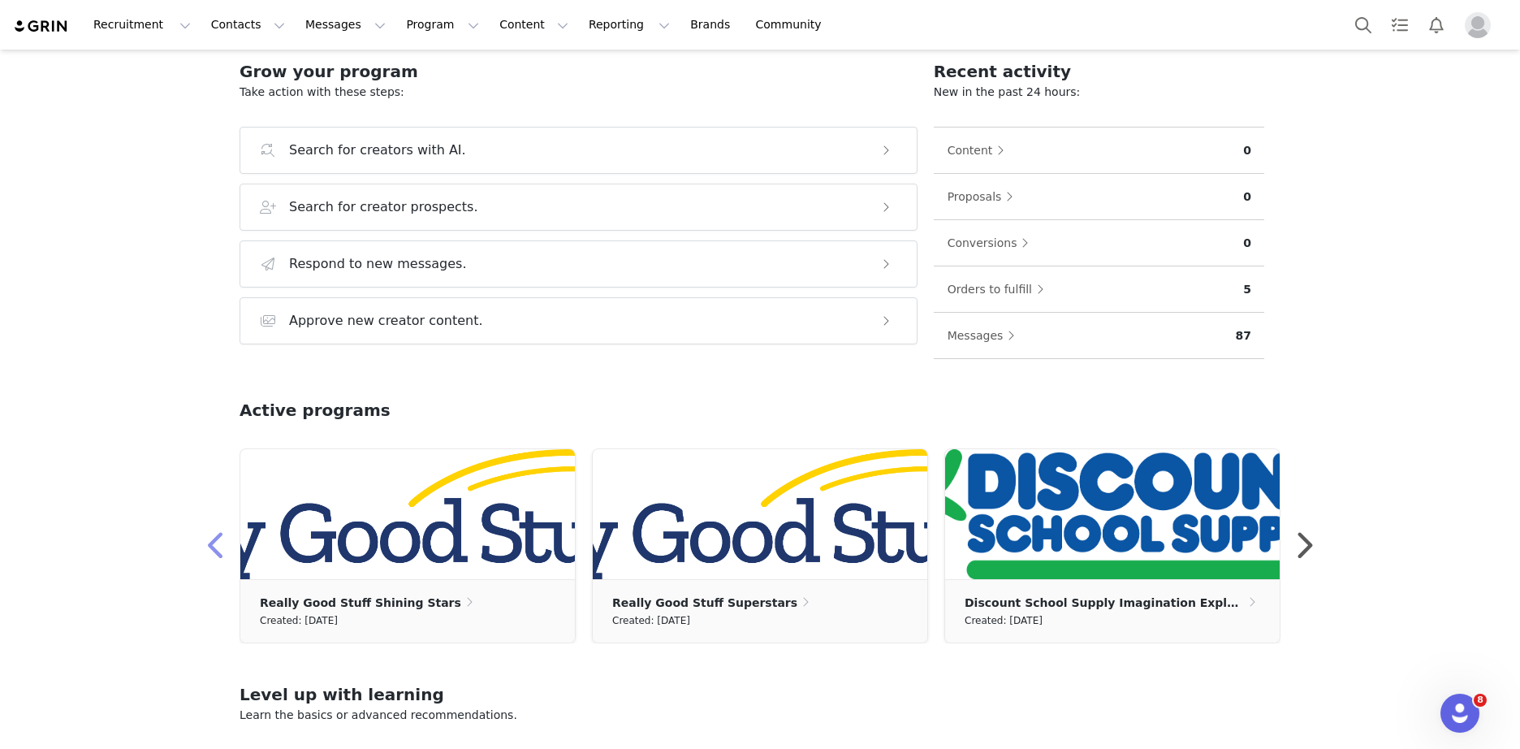
click at [201, 531] on button "button" at bounding box center [217, 545] width 32 height 39
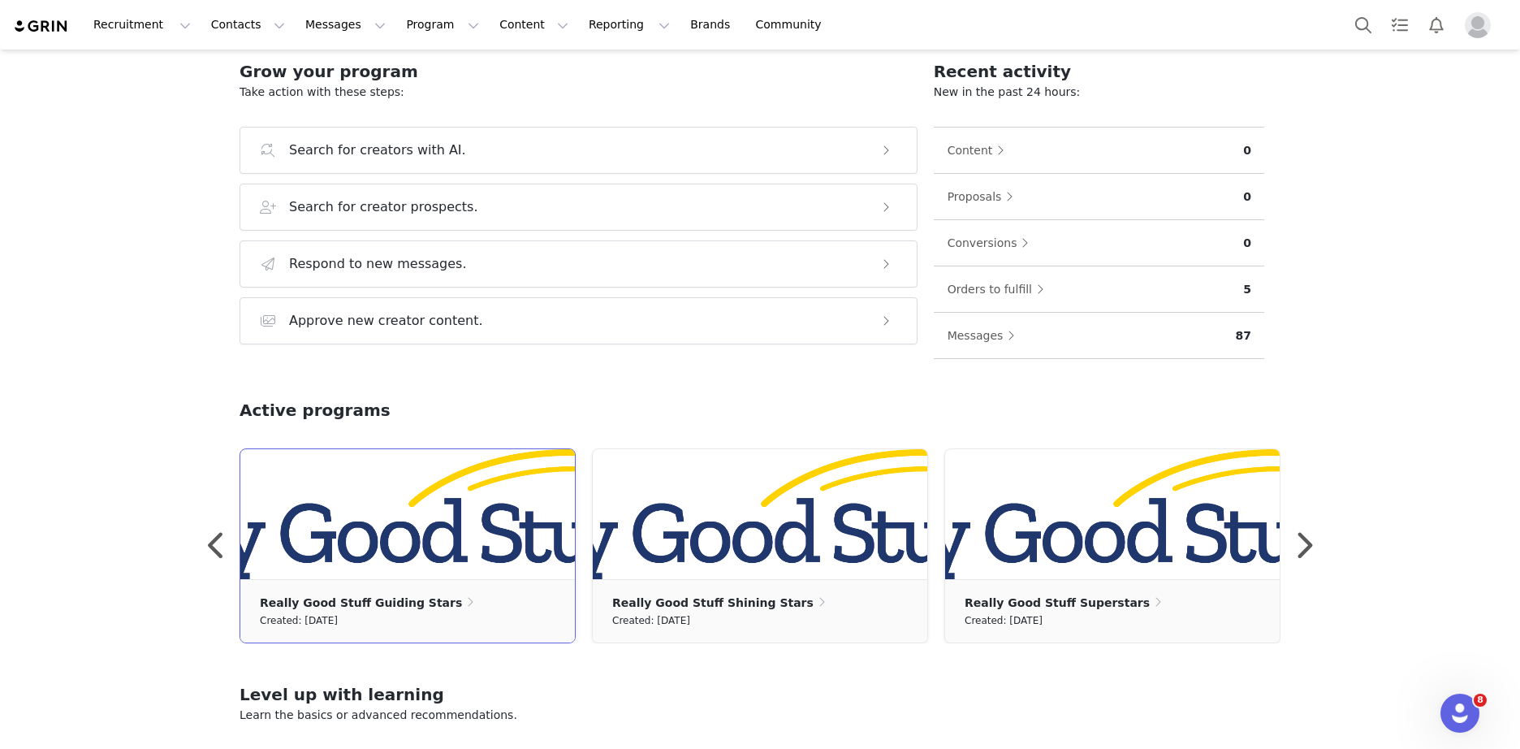
click at [467, 619] on div "Created: August 27, 2025" at bounding box center [408, 620] width 296 height 18
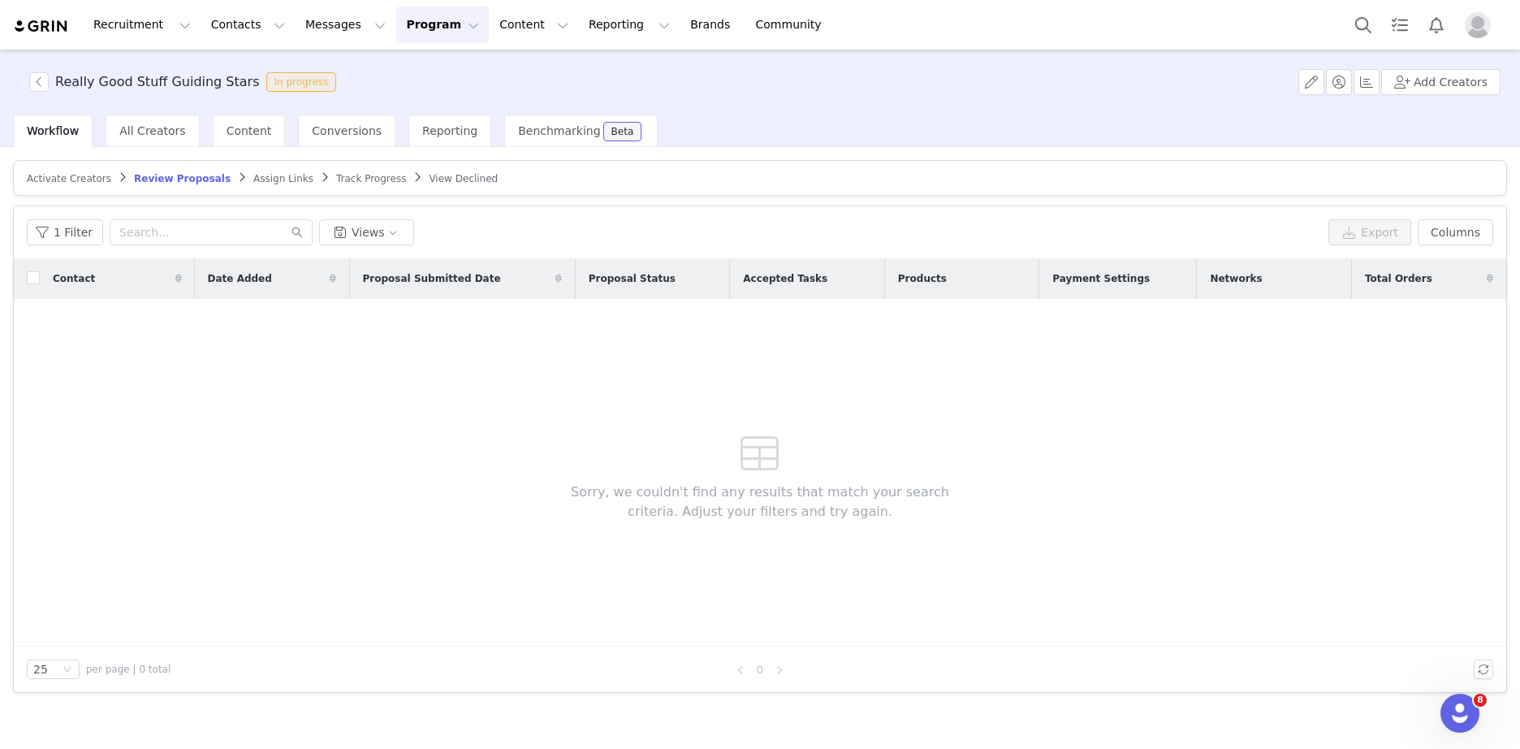
drag, startPoint x: 78, startPoint y: 180, endPoint x: 88, endPoint y: 183, distance: 10.0
click at [77, 180] on span "Activate Creators" at bounding box center [69, 178] width 84 height 11
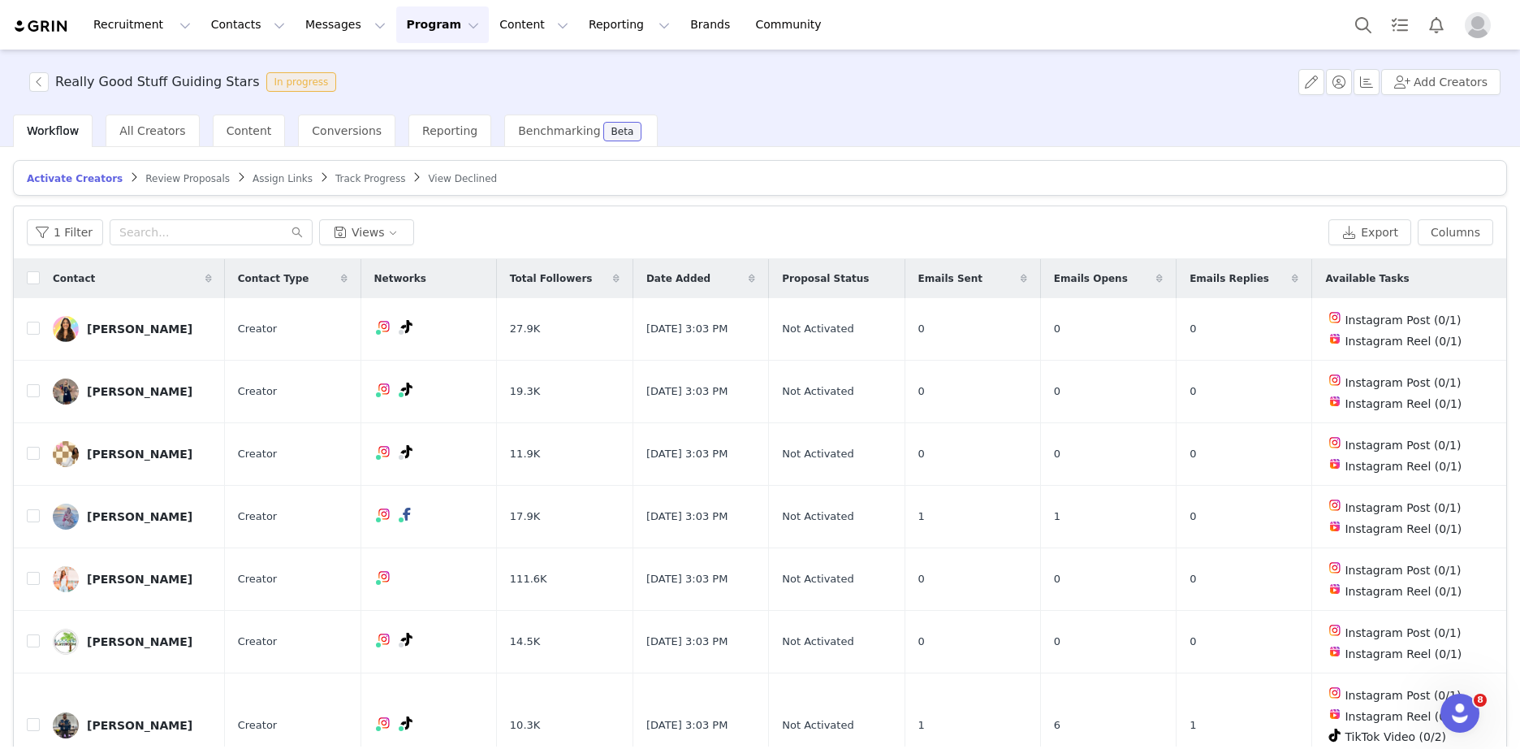
click at [335, 179] on span "Track Progress" at bounding box center [370, 178] width 70 height 11
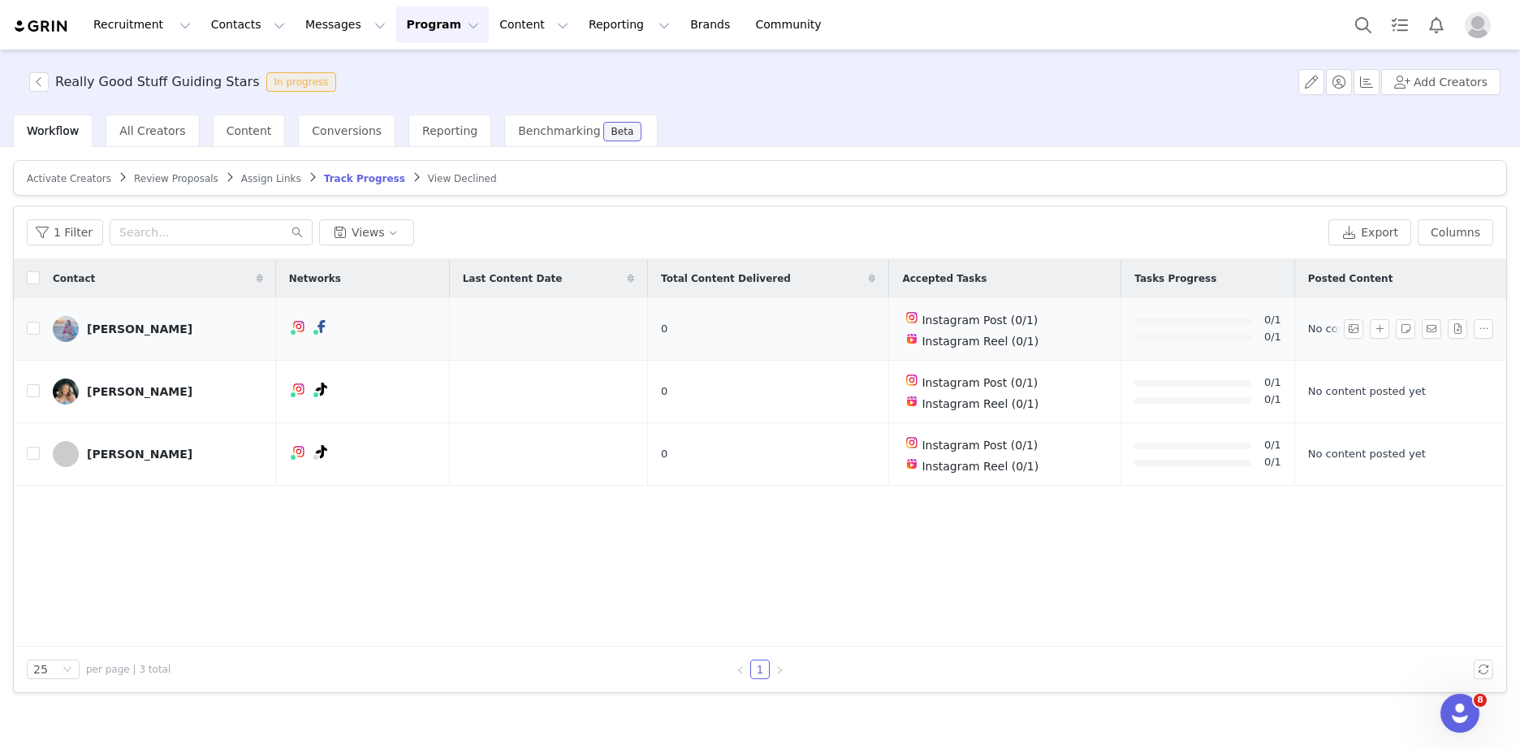
click at [119, 331] on div "[PERSON_NAME]" at bounding box center [140, 328] width 106 height 13
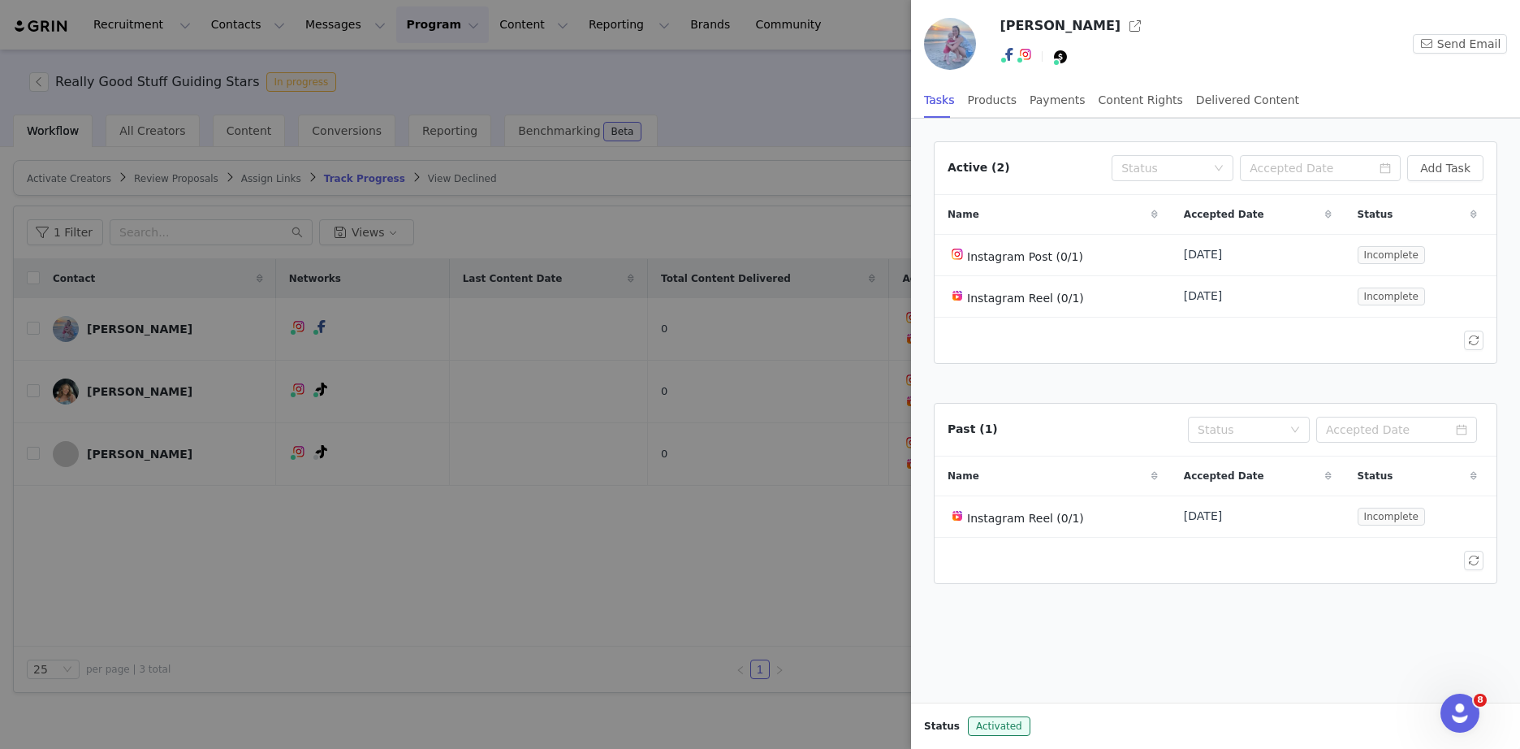
click at [828, 523] on div at bounding box center [760, 374] width 1520 height 749
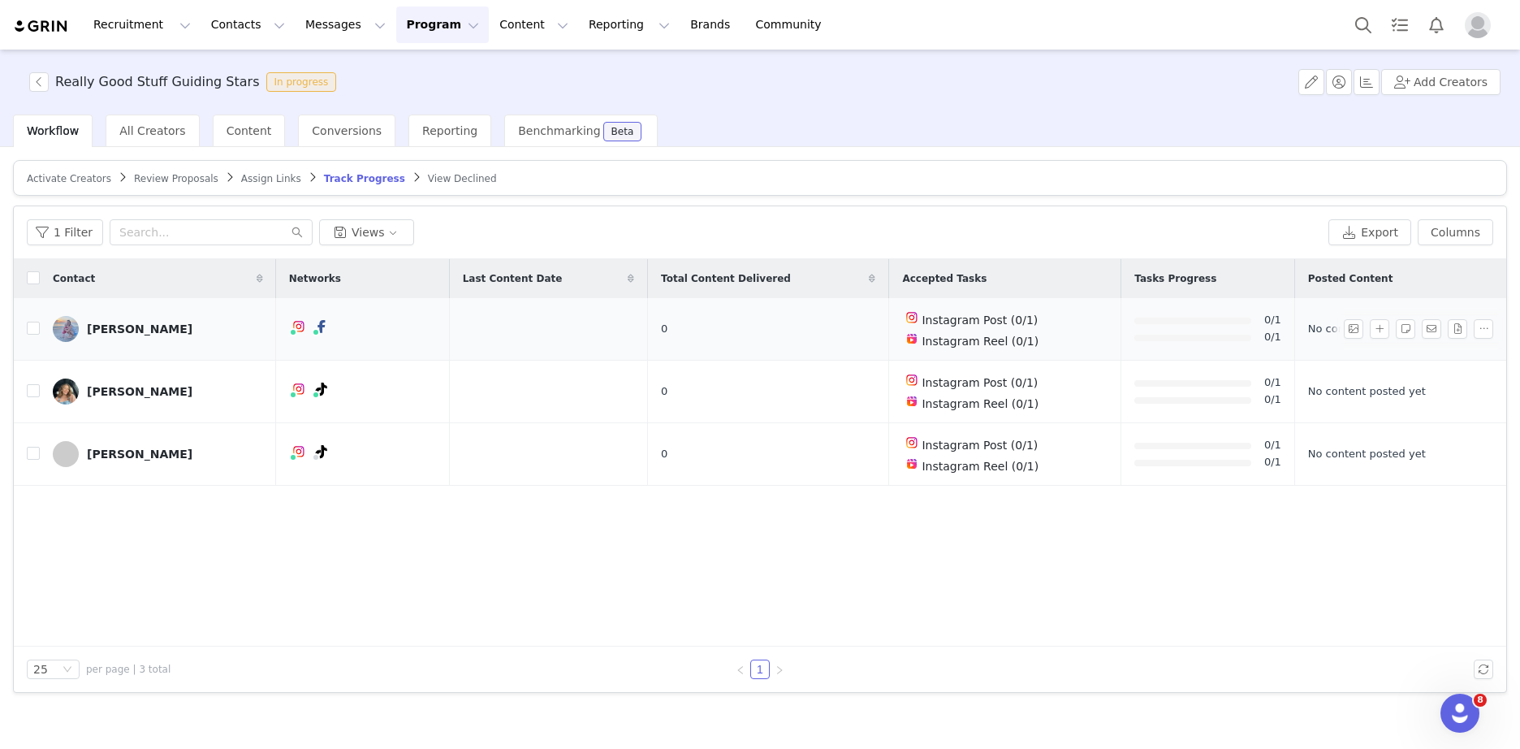
click at [119, 327] on div "[PERSON_NAME]" at bounding box center [140, 328] width 106 height 13
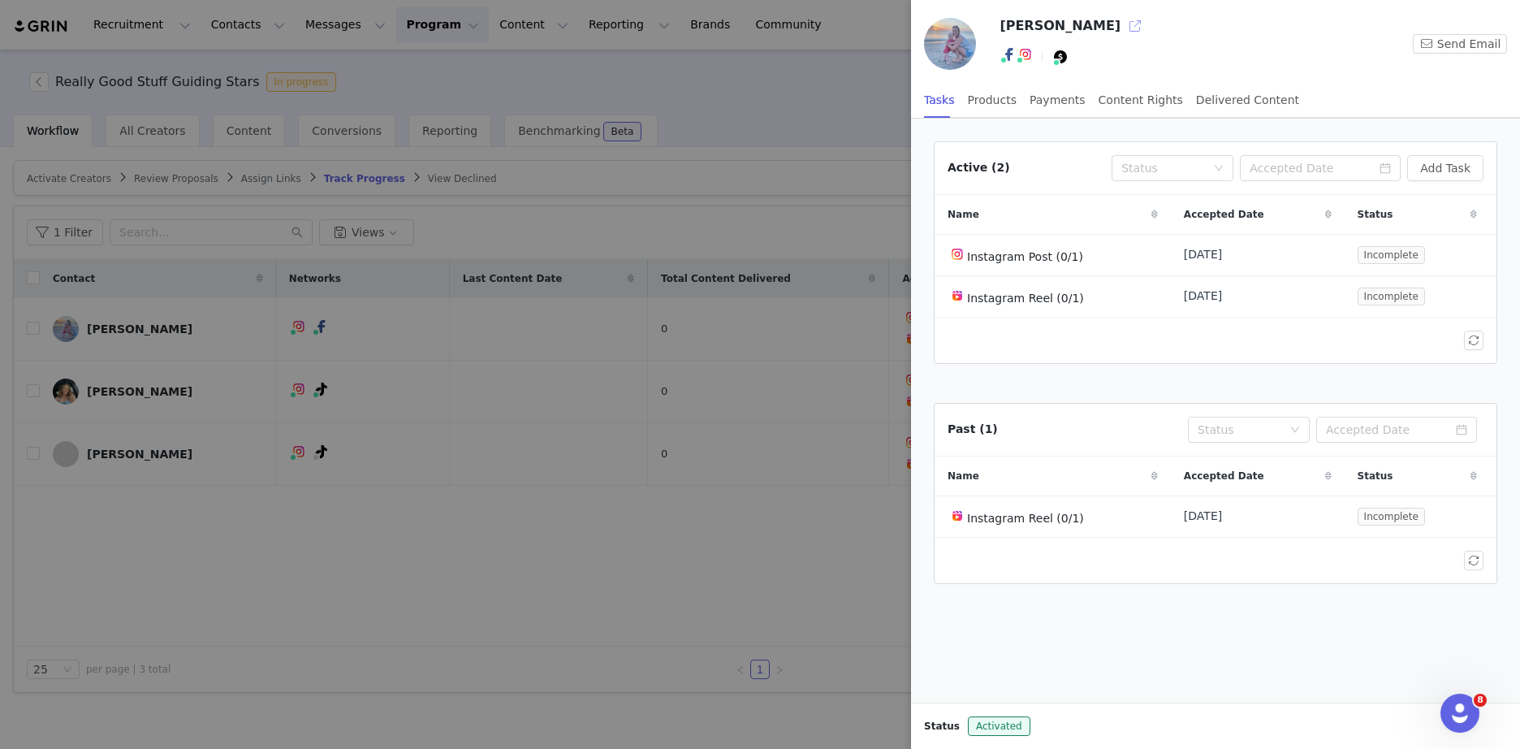
click at [1122, 29] on button "button" at bounding box center [1135, 26] width 26 height 26
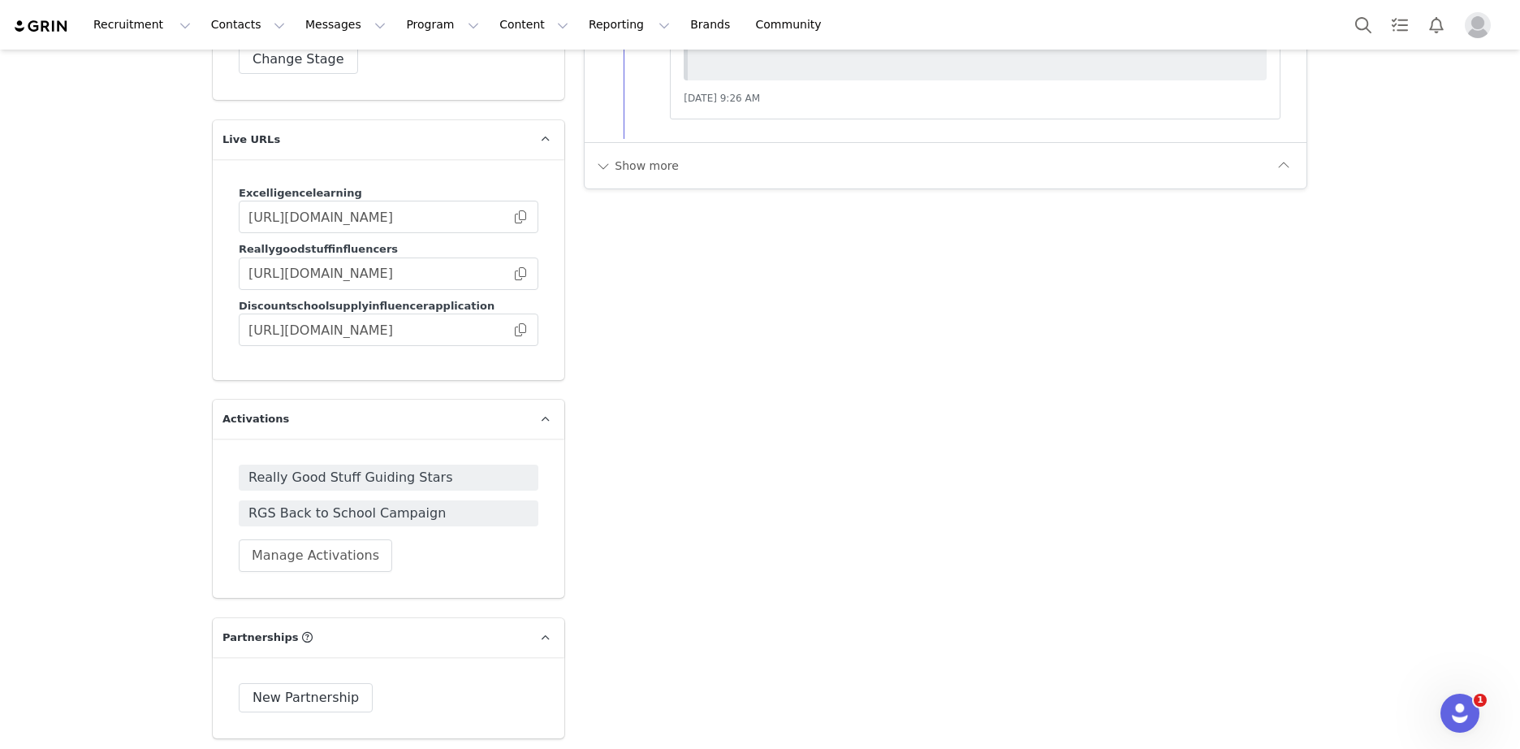
scroll to position [3248, 0]
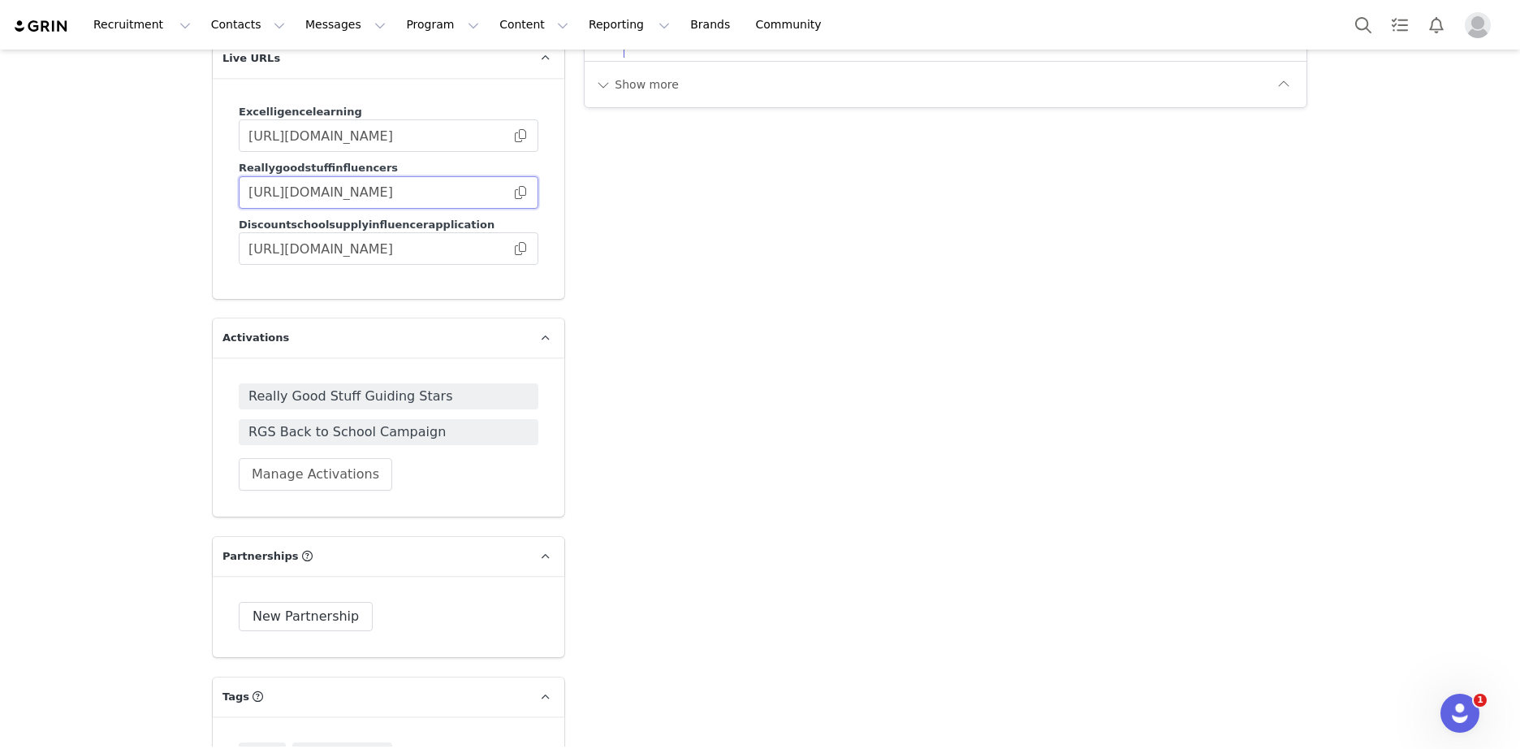
click at [521, 190] on input "[URL][DOMAIN_NAME]" at bounding box center [389, 192] width 300 height 32
click at [514, 192] on span at bounding box center [520, 192] width 16 height 0
